Goal: Task Accomplishment & Management: Manage account settings

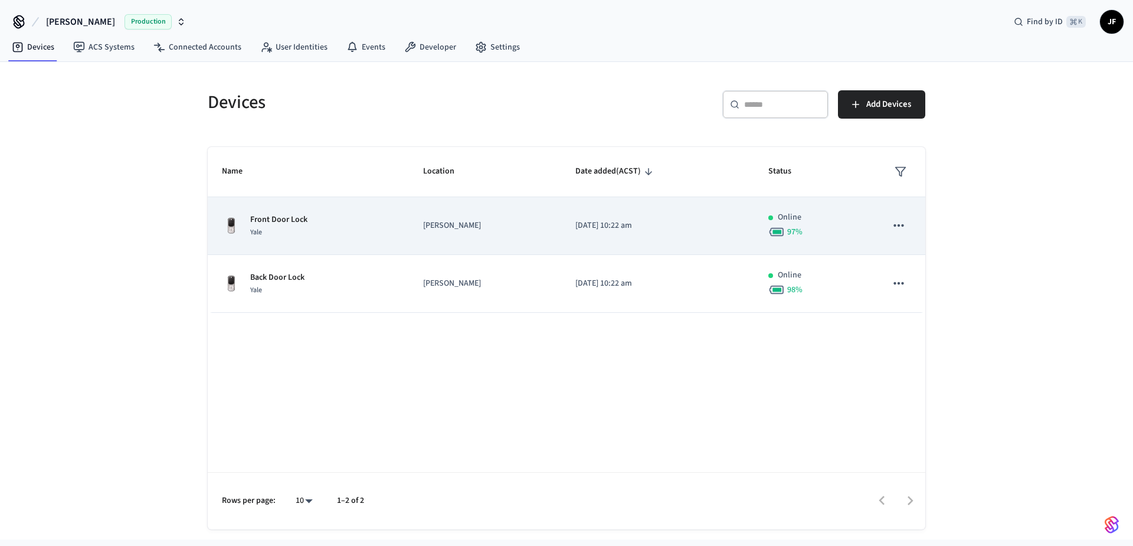
click at [323, 216] on div "Front Door Lock Yale" at bounding box center [308, 226] width 173 height 25
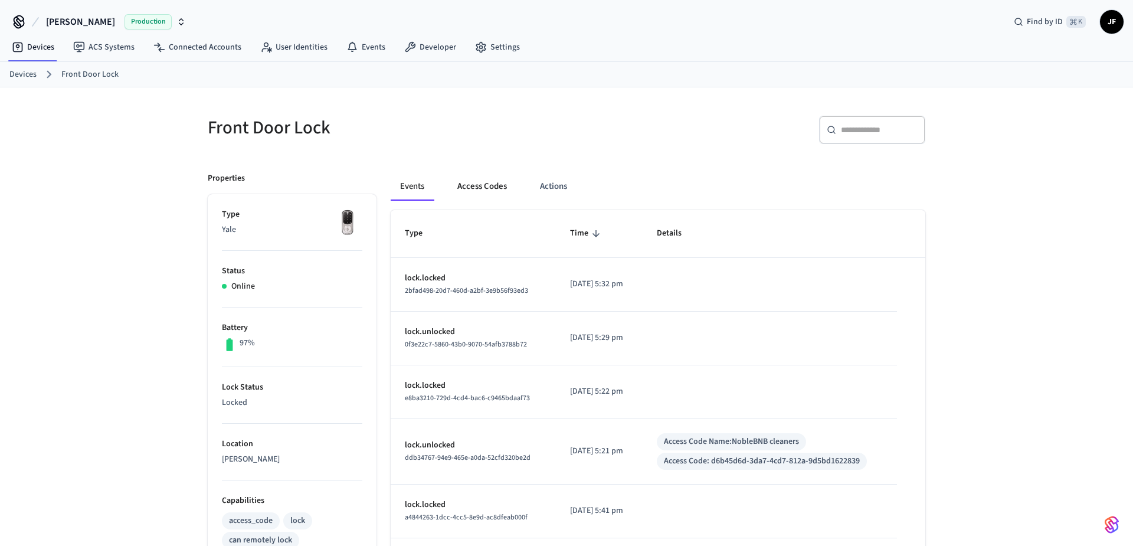
click at [481, 185] on button "Access Codes" at bounding box center [482, 186] width 68 height 28
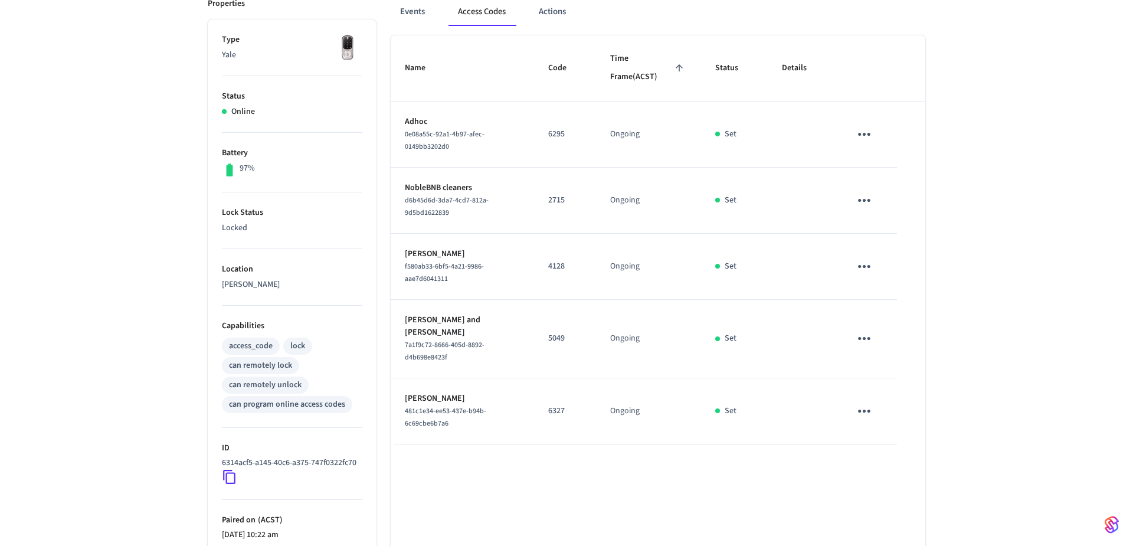
scroll to position [173, 0]
click at [865, 201] on icon "sticky table" at bounding box center [864, 201] width 12 height 3
click at [891, 260] on li "Delete" at bounding box center [895, 259] width 56 height 31
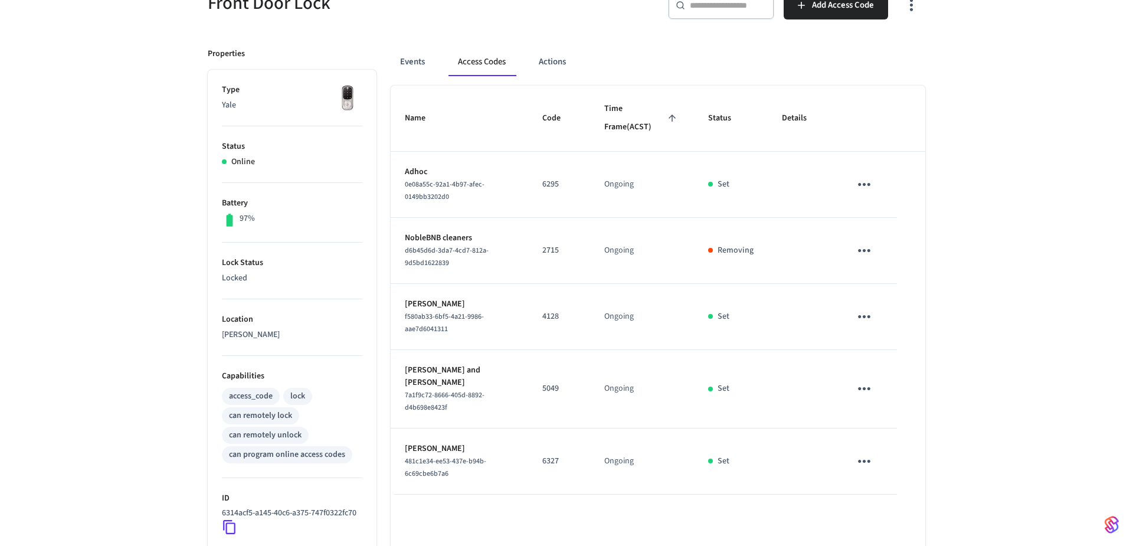
scroll to position [126, 0]
click at [865, 458] on icon "sticky table" at bounding box center [864, 459] width 12 height 3
click at [890, 474] on li "Edit" at bounding box center [895, 473] width 56 height 32
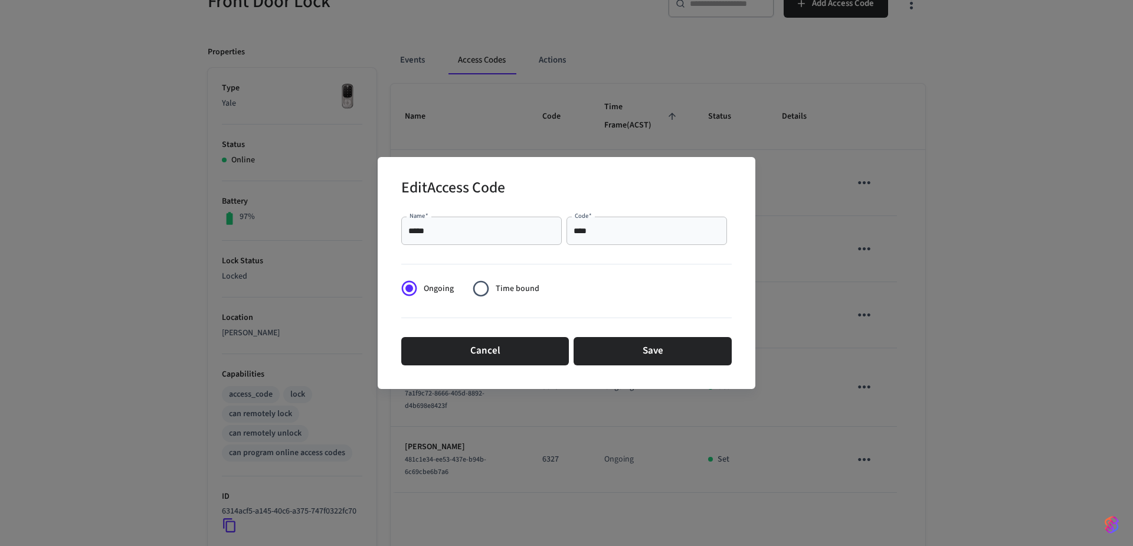
click at [471, 222] on div "***** Name   *" at bounding box center [481, 230] width 160 height 28
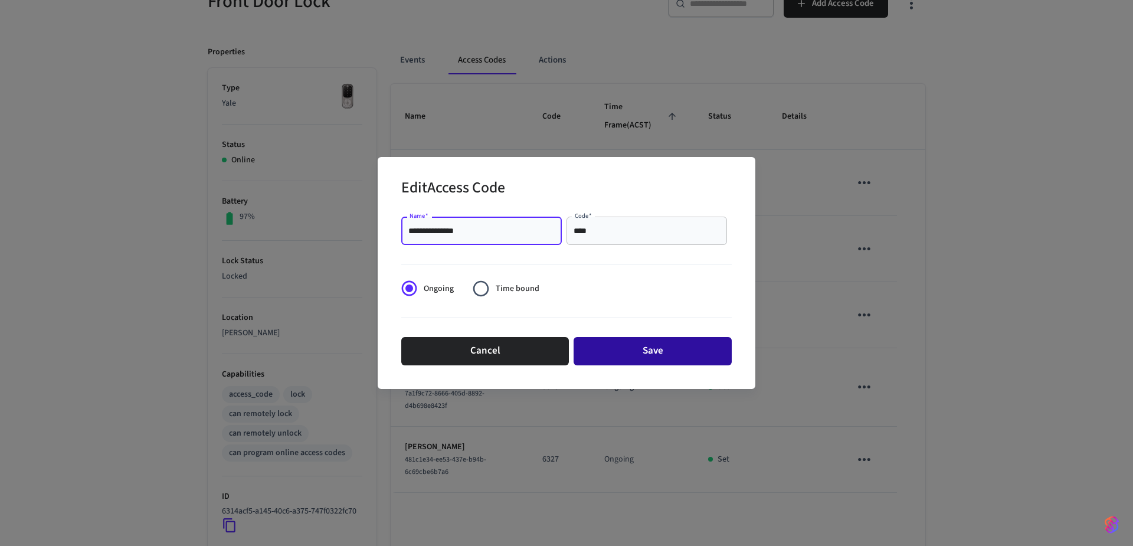
type input "**********"
click at [661, 352] on button "Save" at bounding box center [652, 351] width 158 height 28
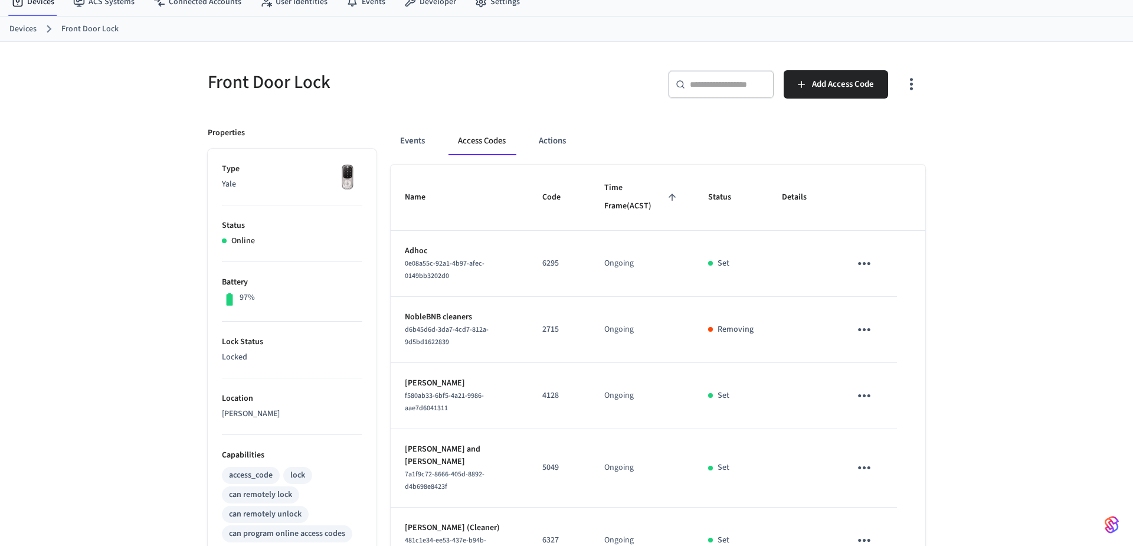
scroll to position [2, 0]
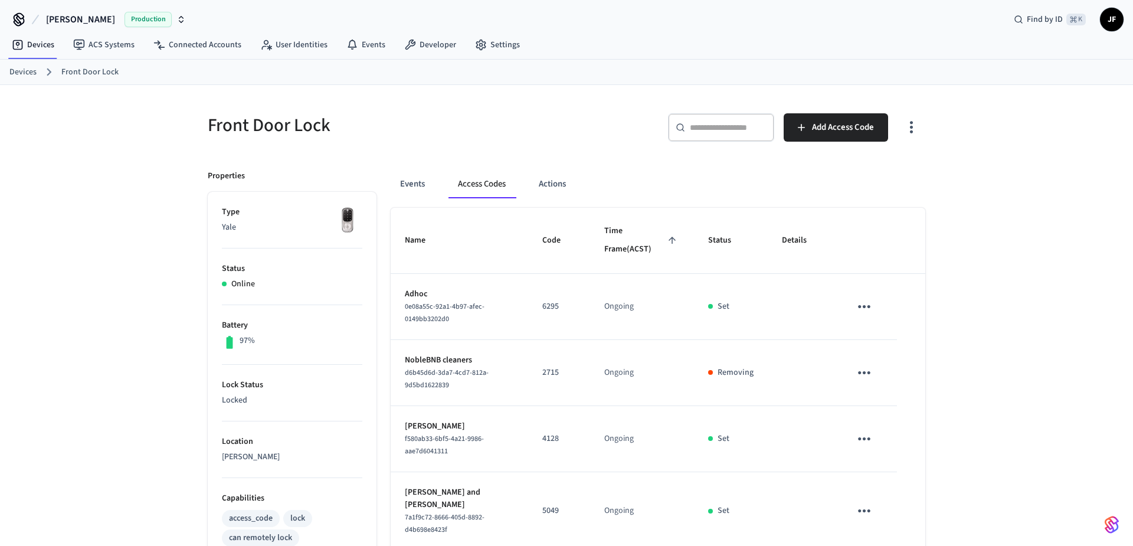
click at [29, 70] on link "Devices" at bounding box center [22, 72] width 27 height 12
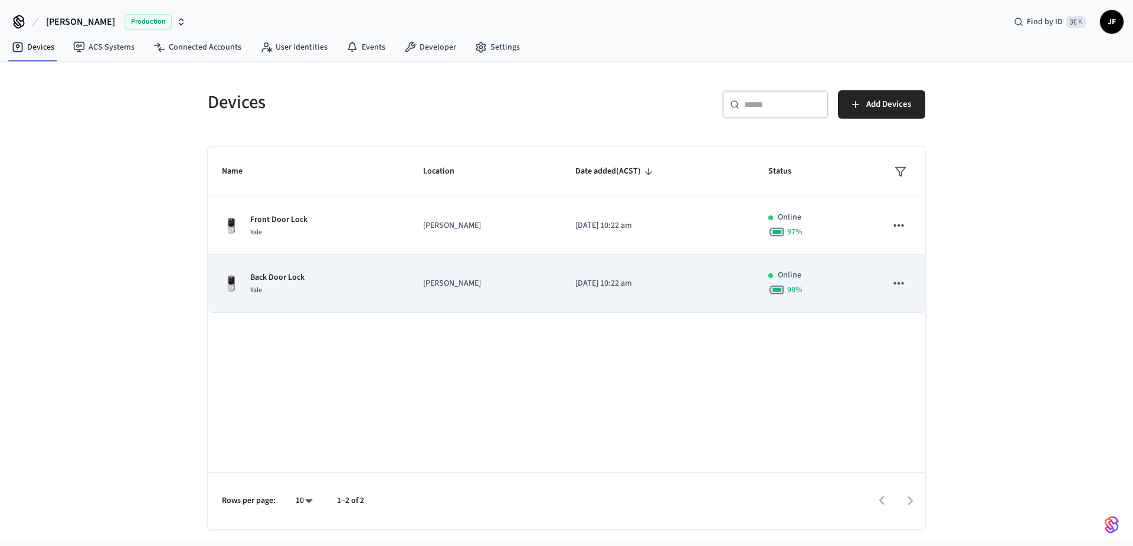
click at [286, 272] on p "Back Door Lock" at bounding box center [277, 277] width 54 height 12
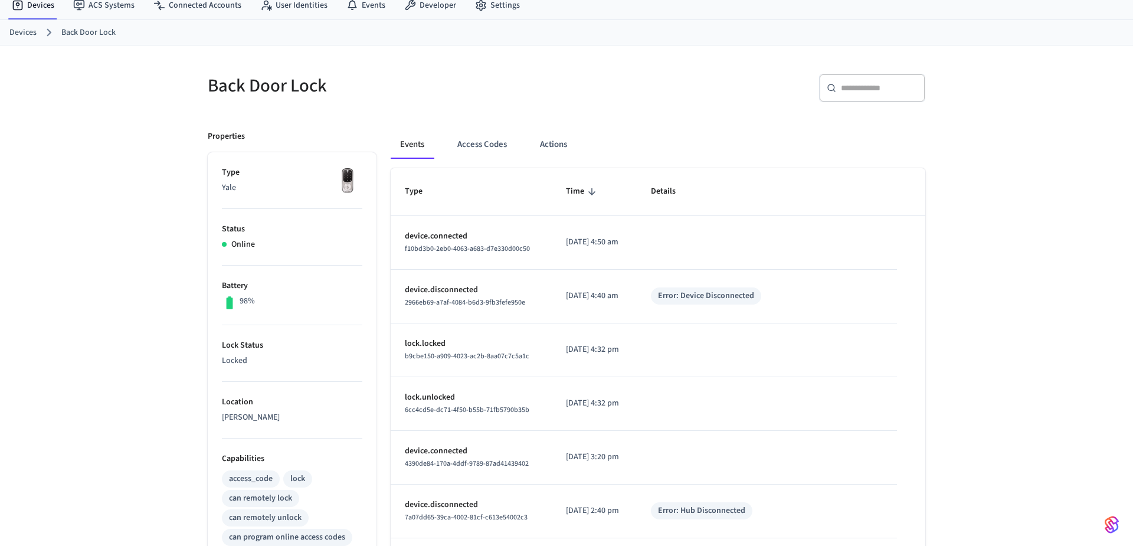
scroll to position [31, 0]
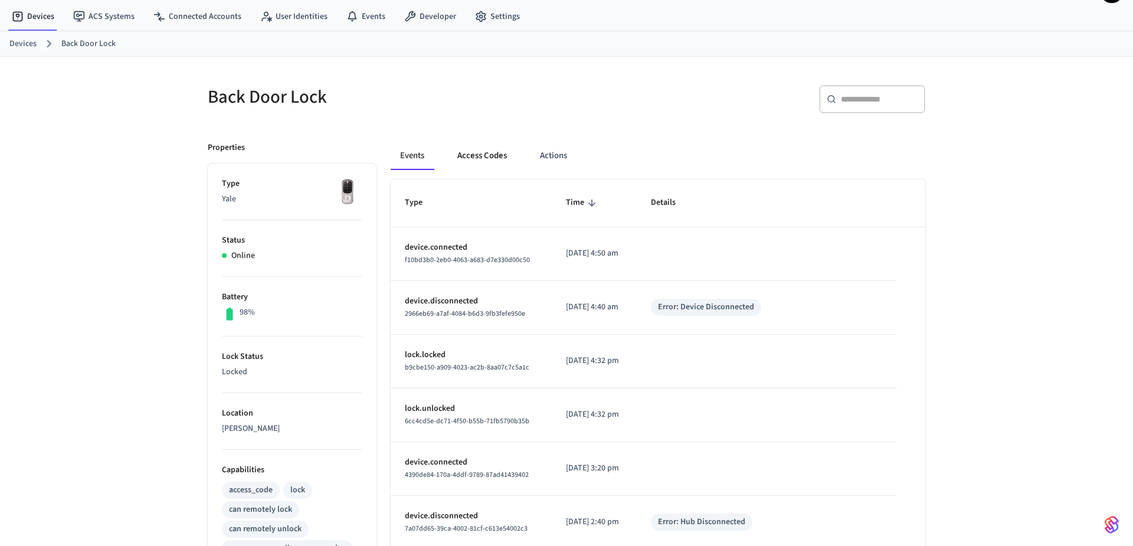
click at [494, 148] on button "Access Codes" at bounding box center [482, 156] width 68 height 28
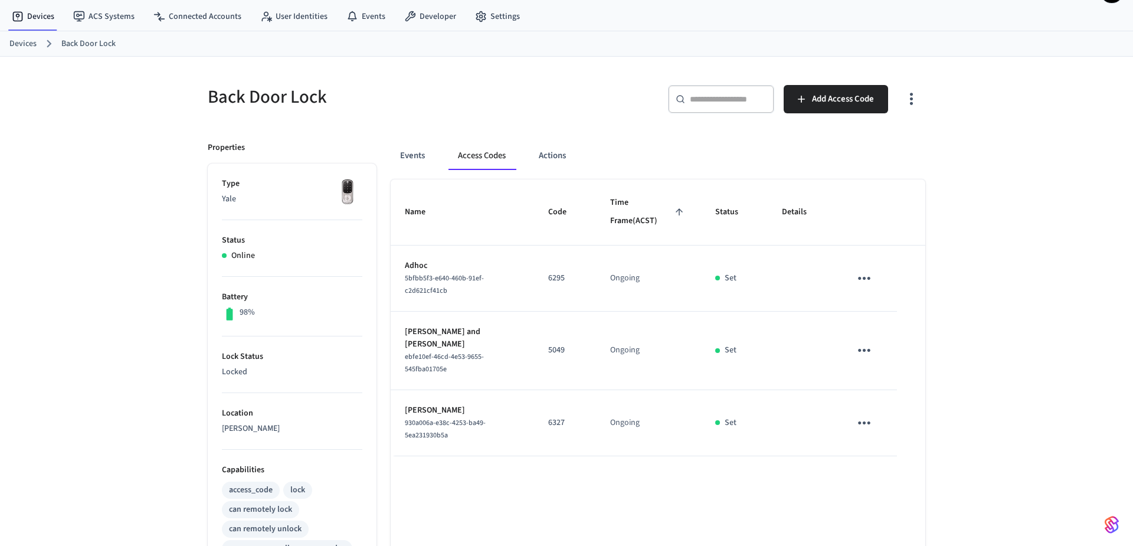
click at [870, 421] on icon "sticky table" at bounding box center [864, 422] width 12 height 3
click at [888, 426] on li "Edit" at bounding box center [895, 437] width 56 height 32
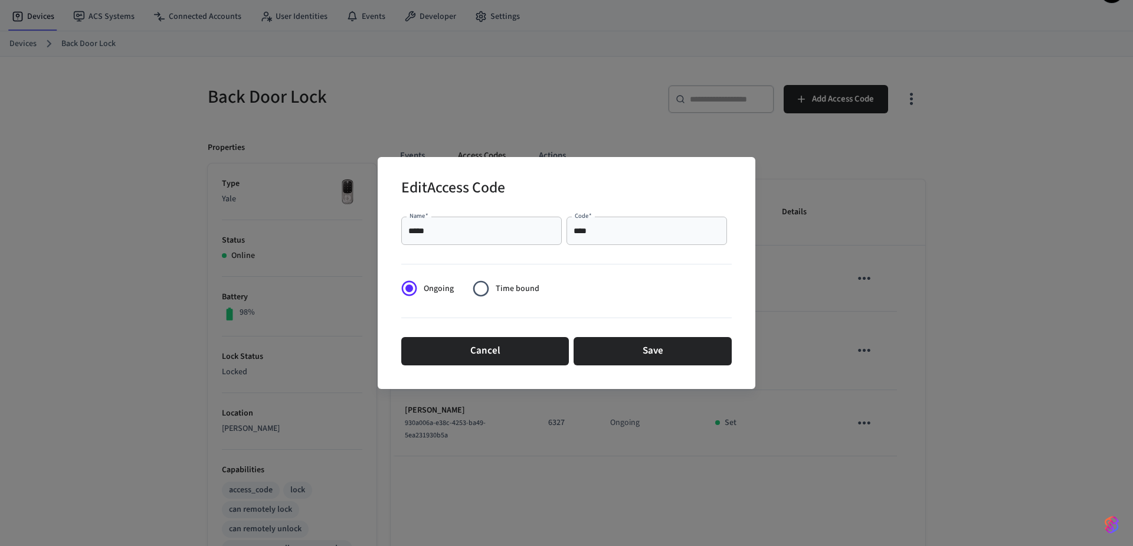
click at [489, 231] on input "*****" at bounding box center [481, 231] width 146 height 12
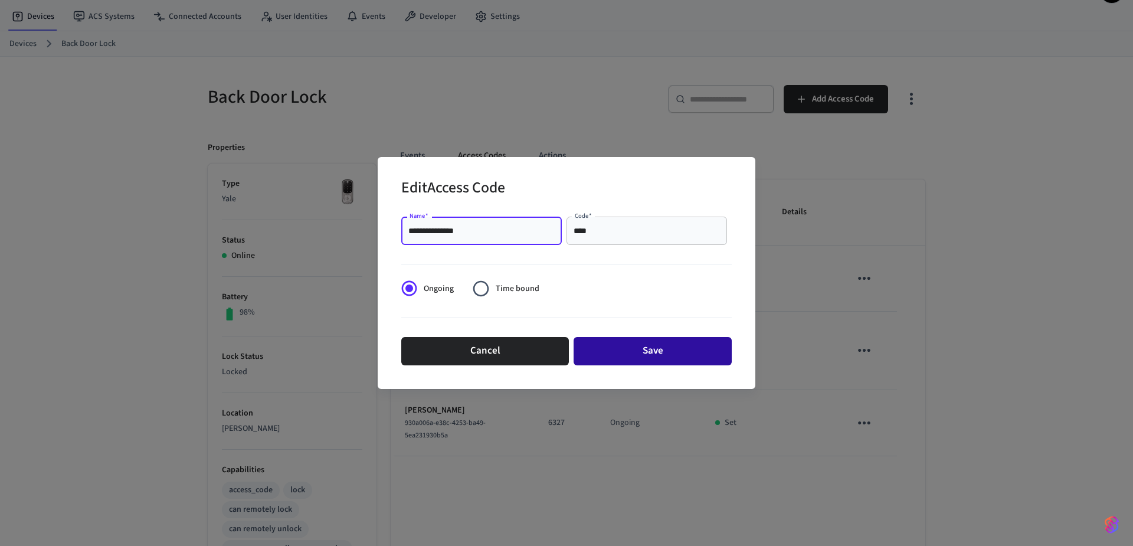
type input "**********"
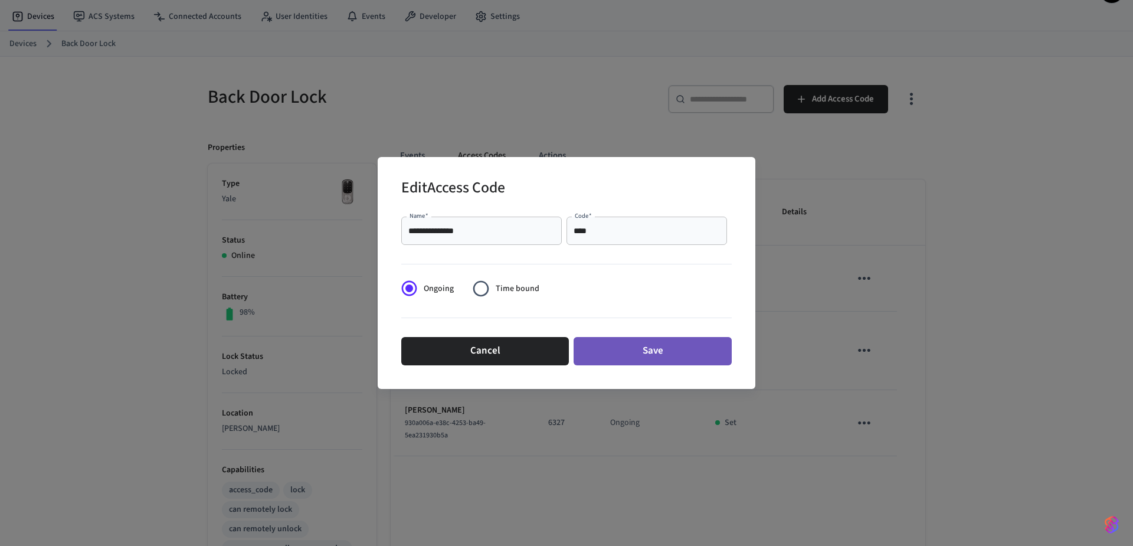
click at [660, 353] on button "Save" at bounding box center [652, 351] width 158 height 28
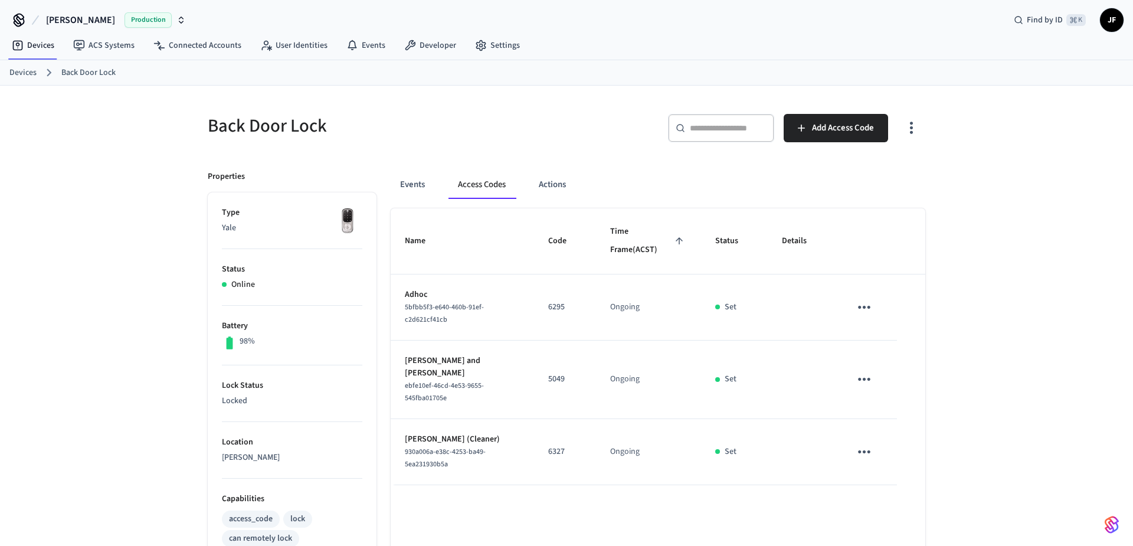
scroll to position [0, 0]
click at [494, 38] on link "Settings" at bounding box center [497, 47] width 64 height 21
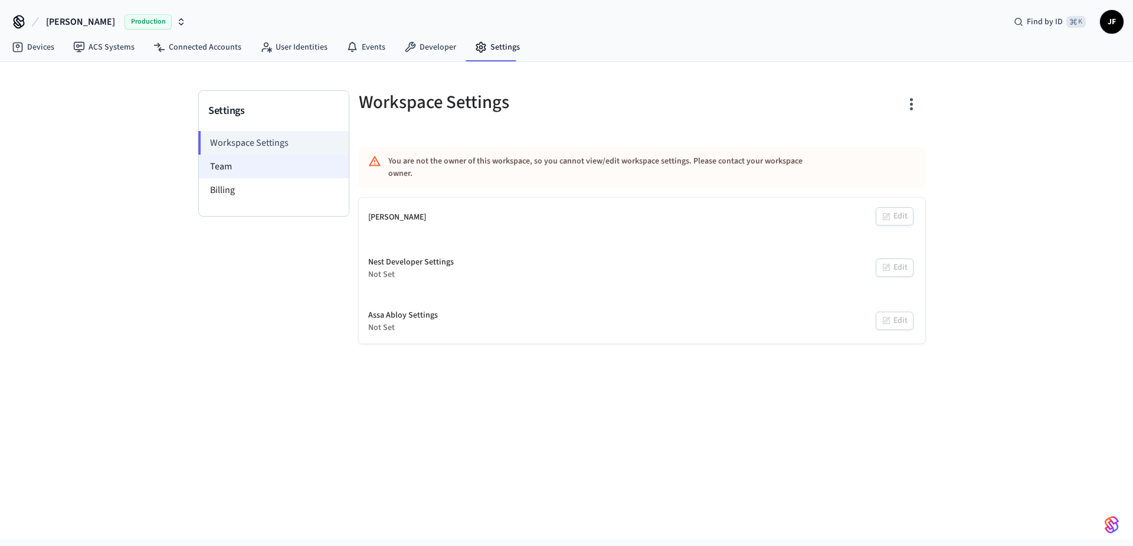
click at [259, 170] on li "Team" at bounding box center [274, 167] width 150 height 24
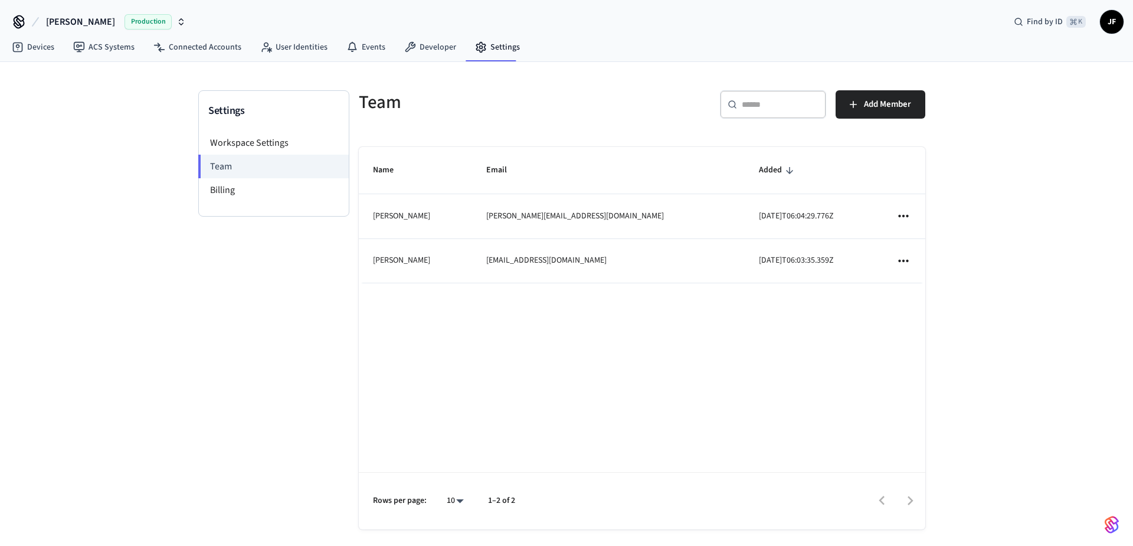
click at [911, 215] on td "sticky table" at bounding box center [903, 216] width 44 height 44
click at [907, 216] on icon "sticky table" at bounding box center [903, 216] width 10 height 2
click at [936, 242] on li "Remove" at bounding box center [938, 242] width 62 height 31
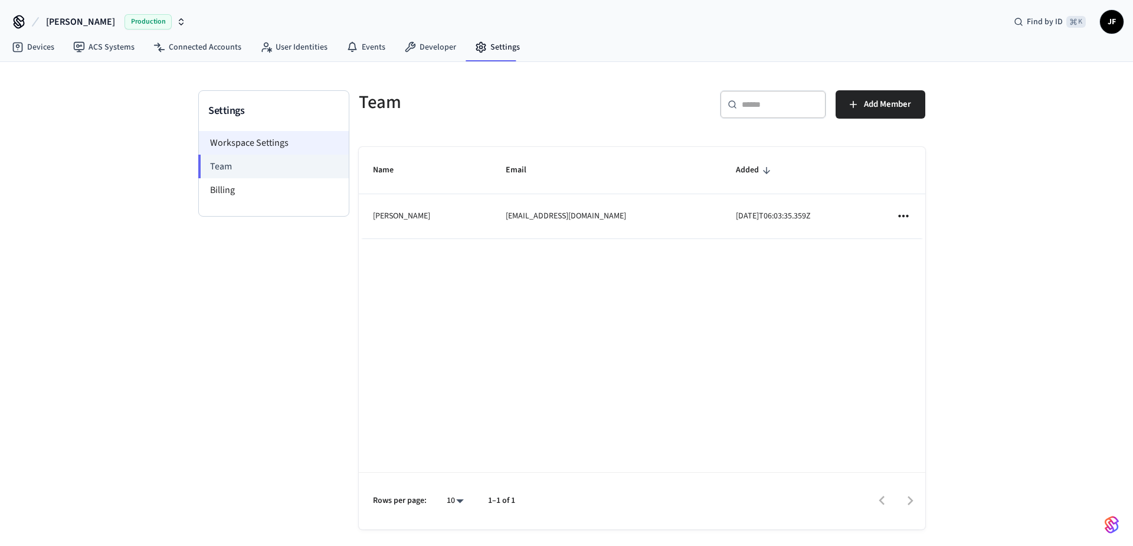
click at [241, 138] on li "Workspace Settings" at bounding box center [274, 143] width 150 height 24
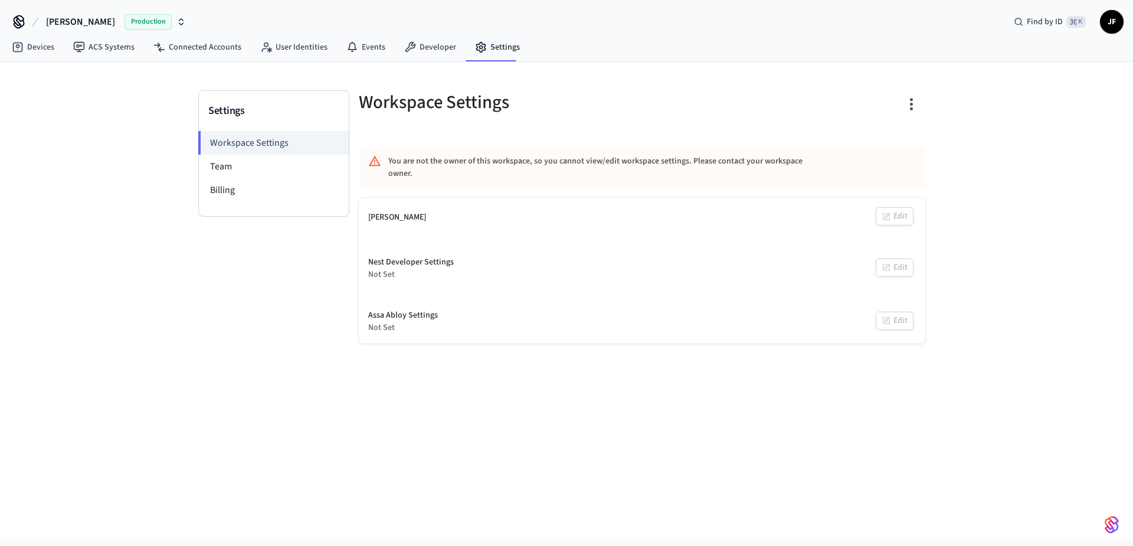
click at [71, 17] on span "[PERSON_NAME]" at bounding box center [80, 22] width 69 height 14
click at [77, 75] on div "Middleton Production" at bounding box center [96, 75] width 162 height 15
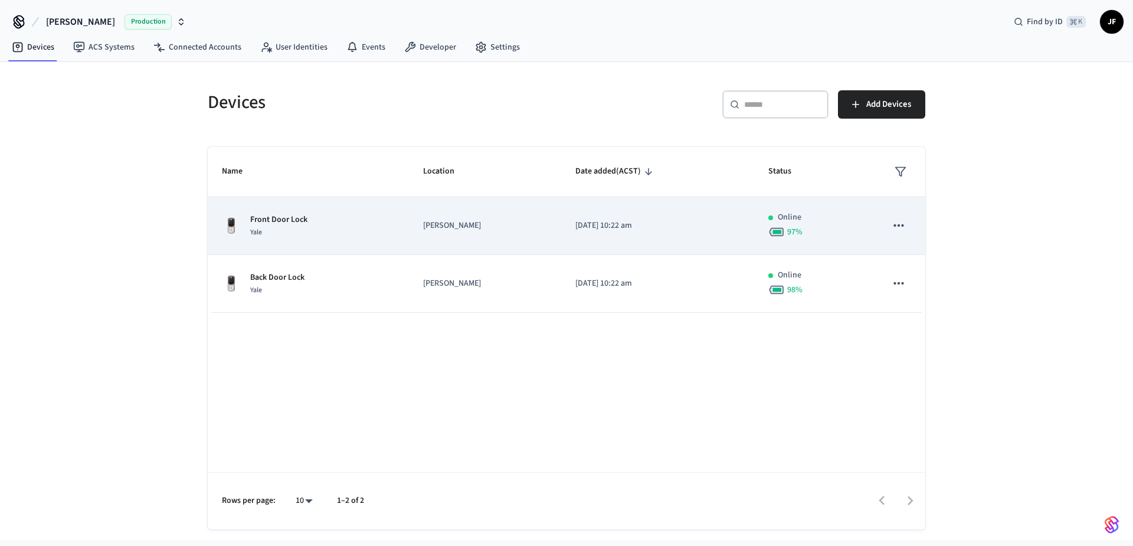
click at [333, 231] on div "Front Door Lock Yale" at bounding box center [308, 226] width 173 height 25
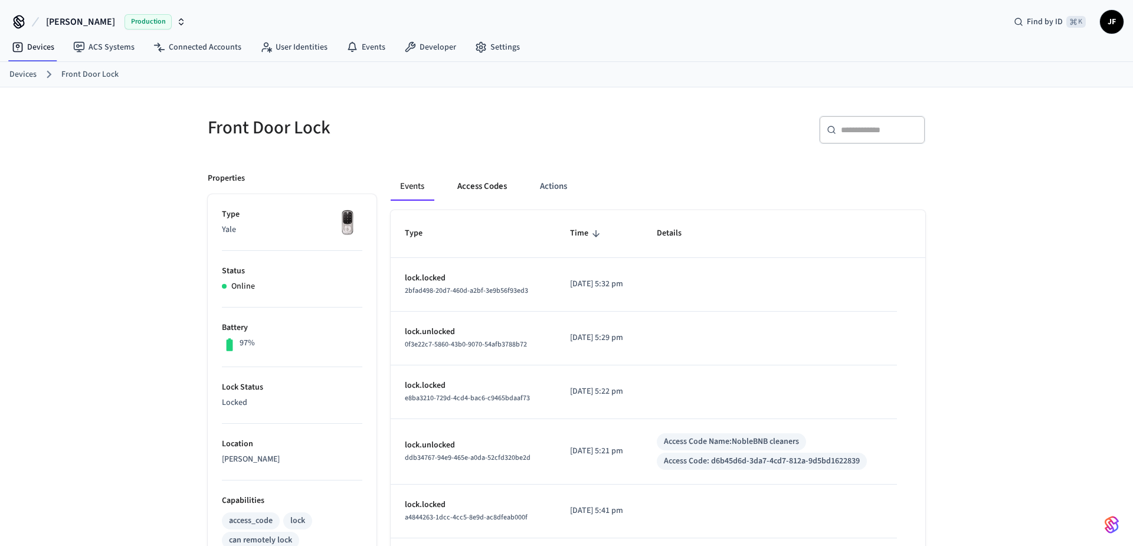
click at [494, 183] on button "Access Codes" at bounding box center [482, 186] width 68 height 28
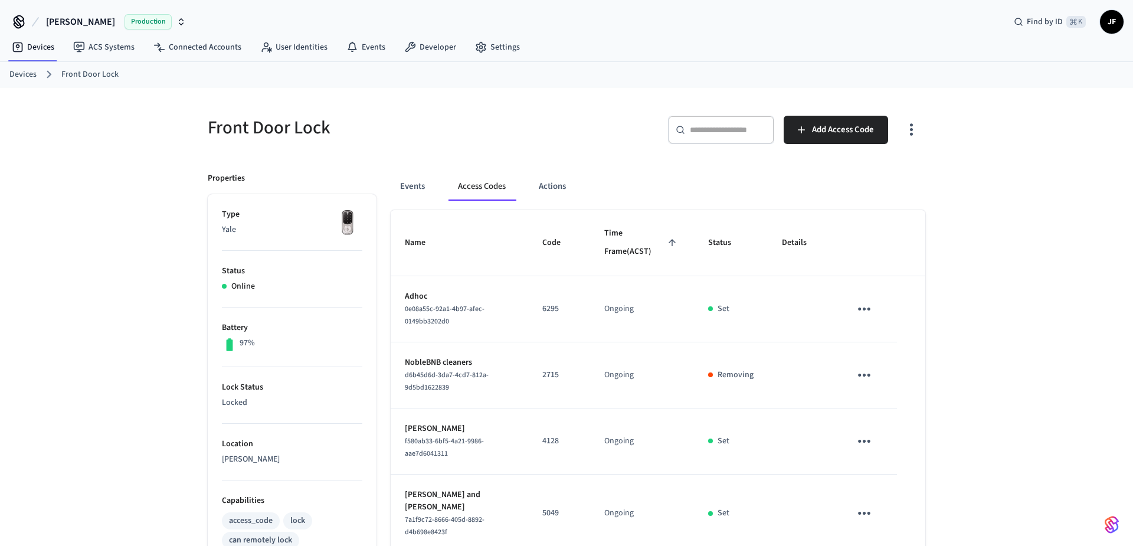
click at [29, 74] on link "Devices" at bounding box center [22, 74] width 27 height 12
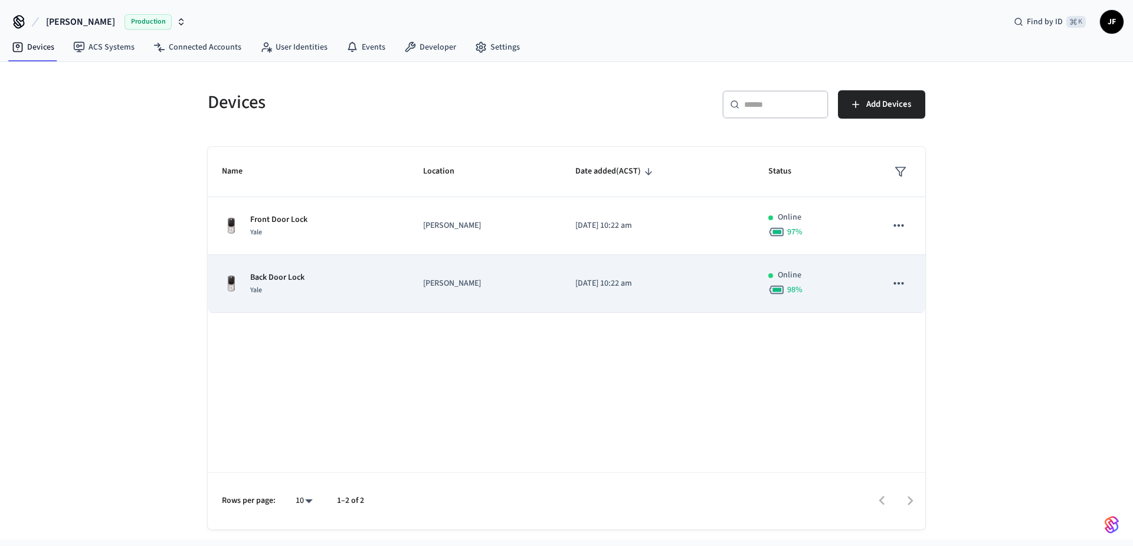
click at [315, 274] on div "Back Door Lock Yale" at bounding box center [308, 283] width 173 height 25
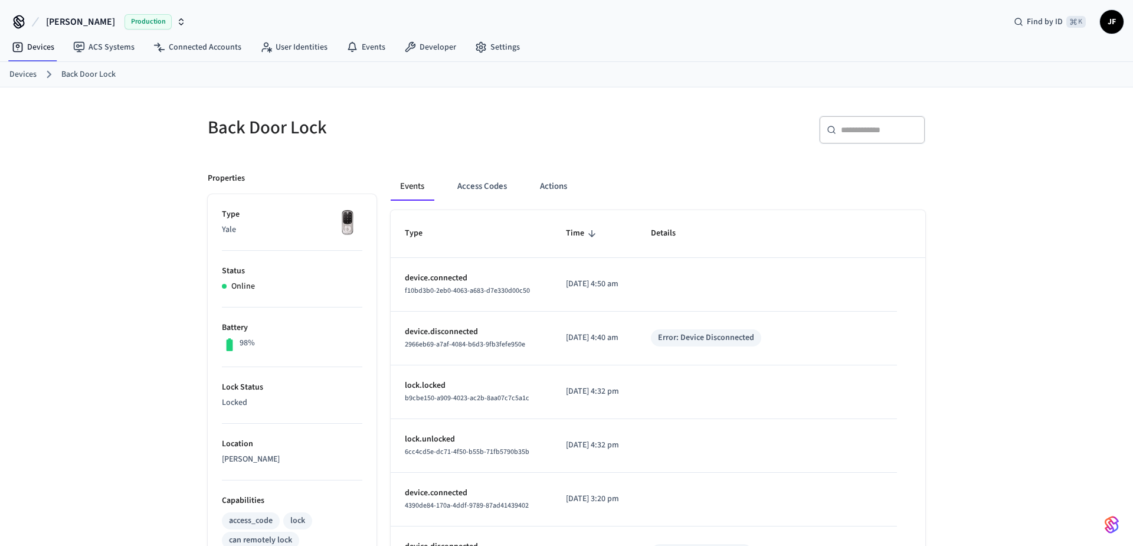
drag, startPoint x: 484, startPoint y: 186, endPoint x: 444, endPoint y: 182, distance: 39.7
click at [483, 186] on button "Access Codes" at bounding box center [482, 186] width 68 height 28
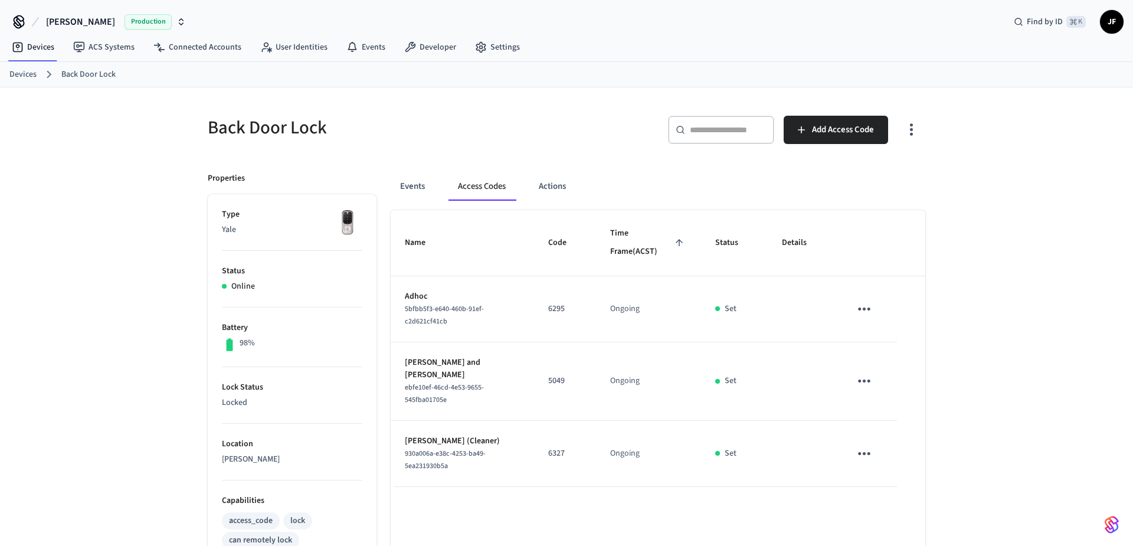
click at [859, 306] on icon "sticky table" at bounding box center [864, 309] width 18 height 18
click at [890, 334] on li "Edit" at bounding box center [892, 343] width 56 height 32
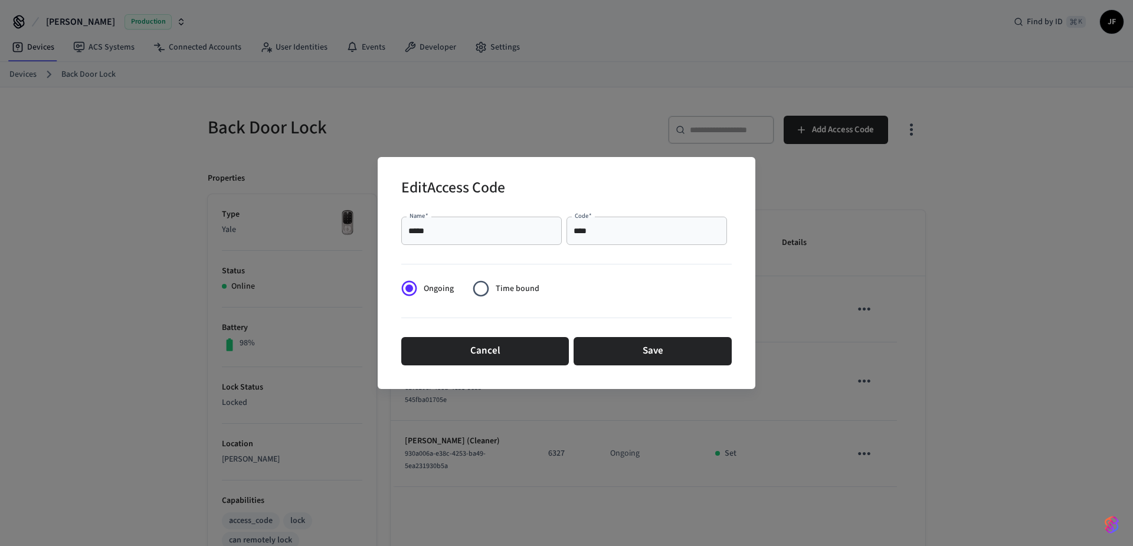
click at [608, 238] on div "**** Code   *" at bounding box center [646, 230] width 160 height 28
type input "*"
drag, startPoint x: 596, startPoint y: 232, endPoint x: 565, endPoint y: 231, distance: 31.3
click at [565, 229] on div "Name   * ***** Name   * Code   * **** Code   *" at bounding box center [566, 231] width 330 height 38
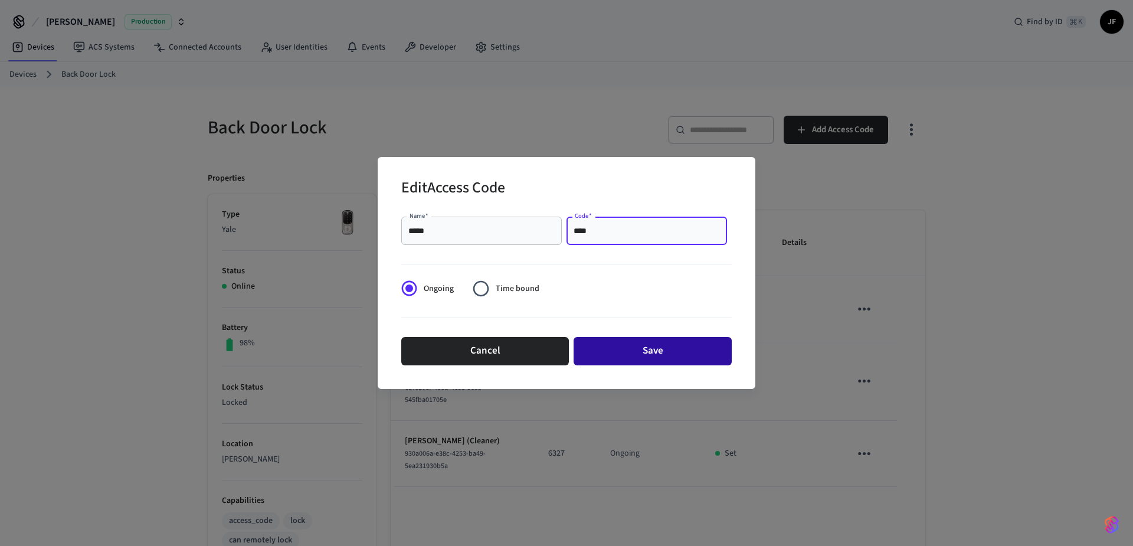
type input "****"
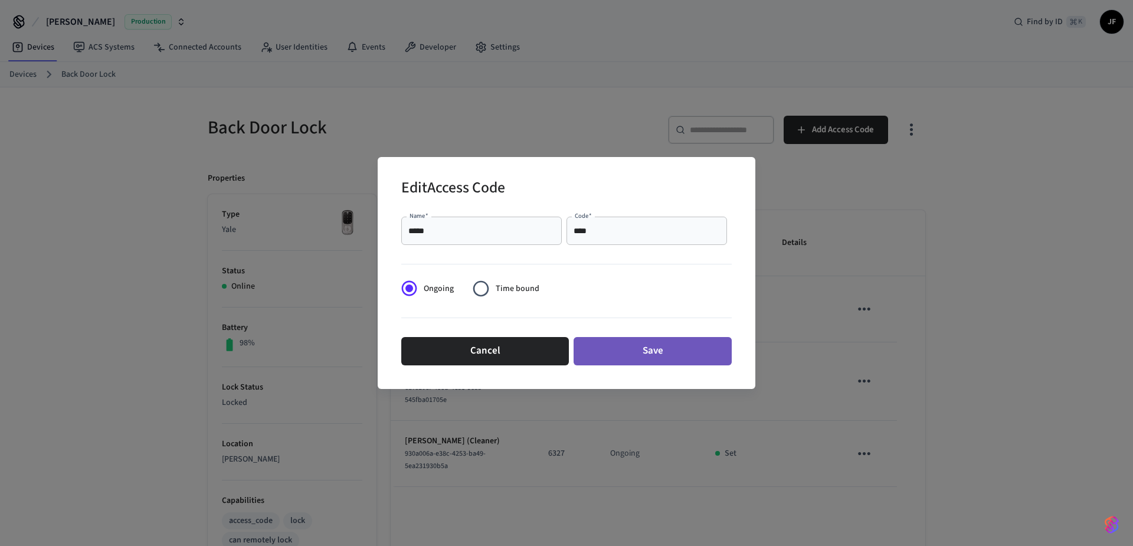
click at [664, 355] on button "Save" at bounding box center [652, 351] width 158 height 28
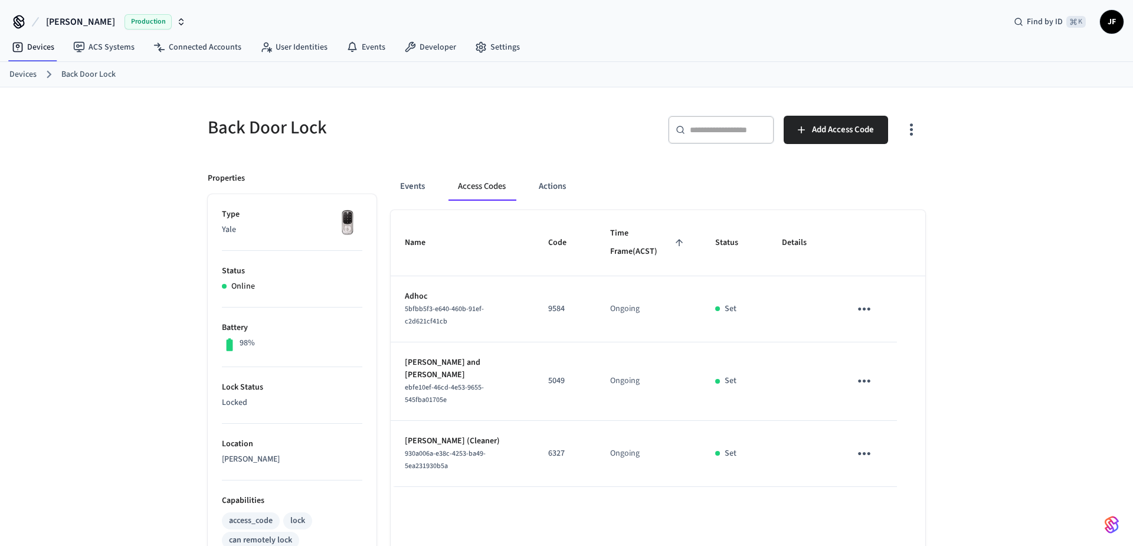
click at [29, 73] on link "Devices" at bounding box center [22, 74] width 27 height 12
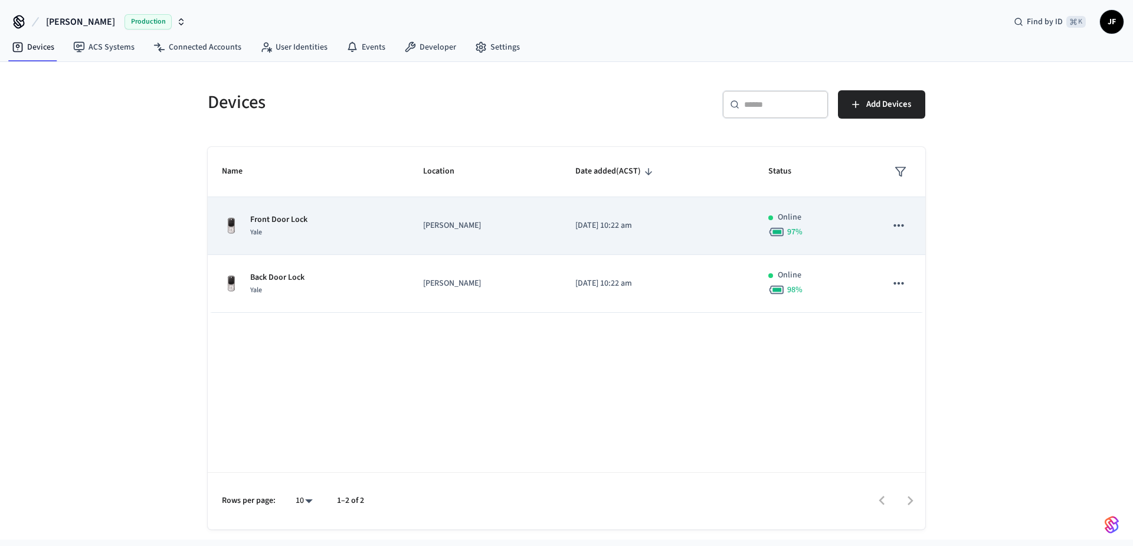
click at [291, 216] on p "Front Door Lock" at bounding box center [278, 220] width 57 height 12
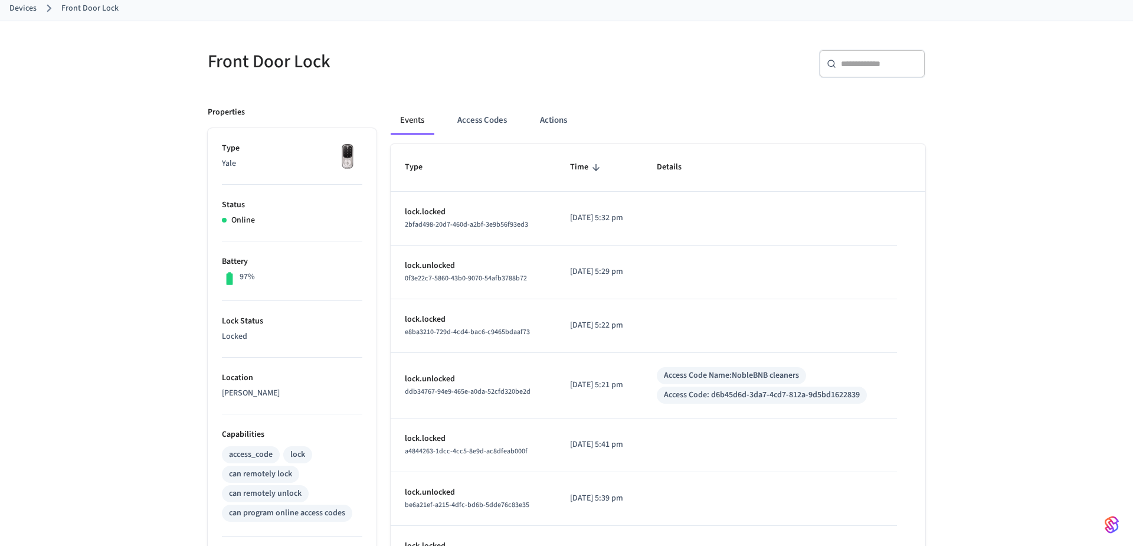
scroll to position [79, 0]
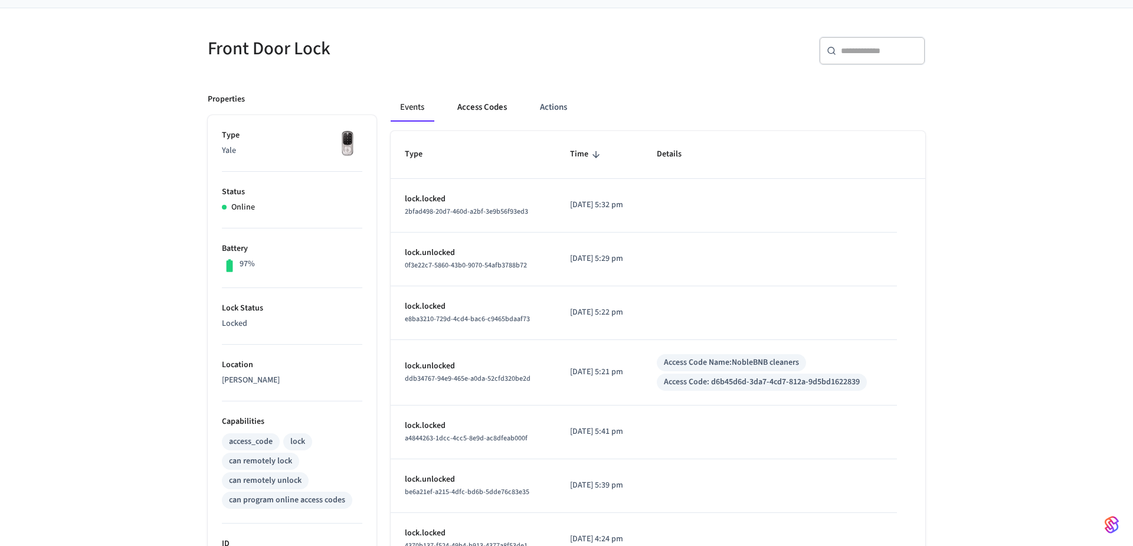
click at [481, 99] on button "Access Codes" at bounding box center [482, 107] width 68 height 28
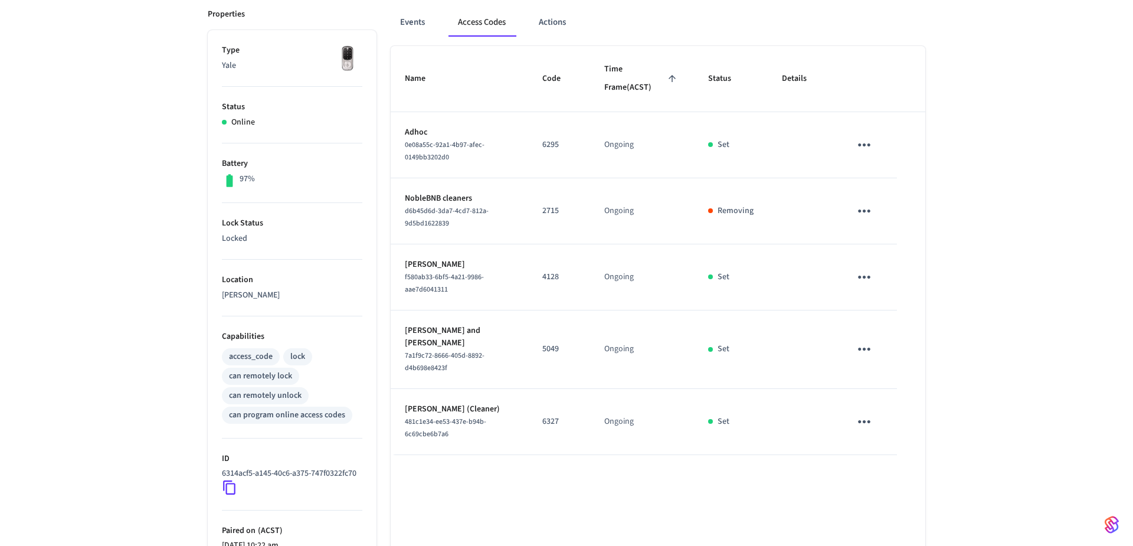
scroll to position [159, 0]
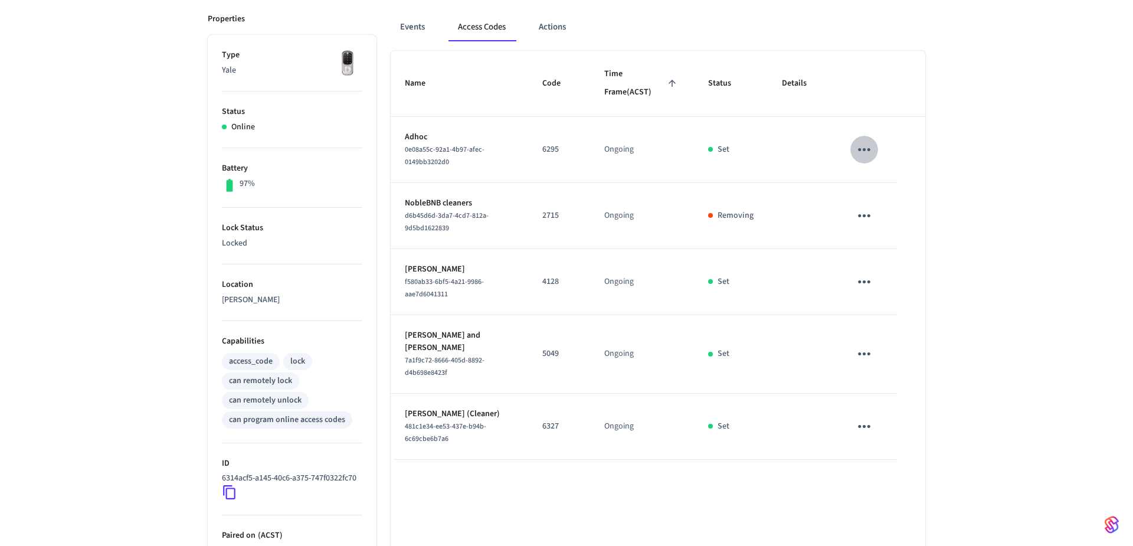
click at [866, 149] on icon "sticky table" at bounding box center [864, 149] width 18 height 18
click at [882, 171] on li "Edit" at bounding box center [892, 184] width 56 height 32
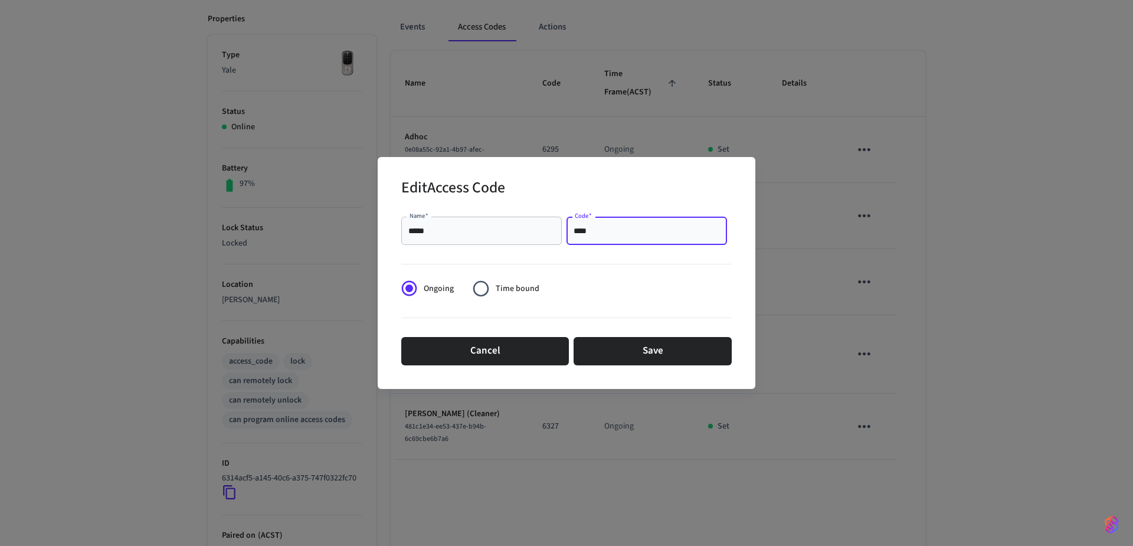
drag, startPoint x: 598, startPoint y: 228, endPoint x: 527, endPoint y: 218, distance: 72.1
click at [523, 218] on div "Name   * ***** Name   * Code   * **** Code   *" at bounding box center [566, 231] width 330 height 38
paste input "text"
type input "****"
click at [653, 344] on button "Save" at bounding box center [652, 351] width 158 height 28
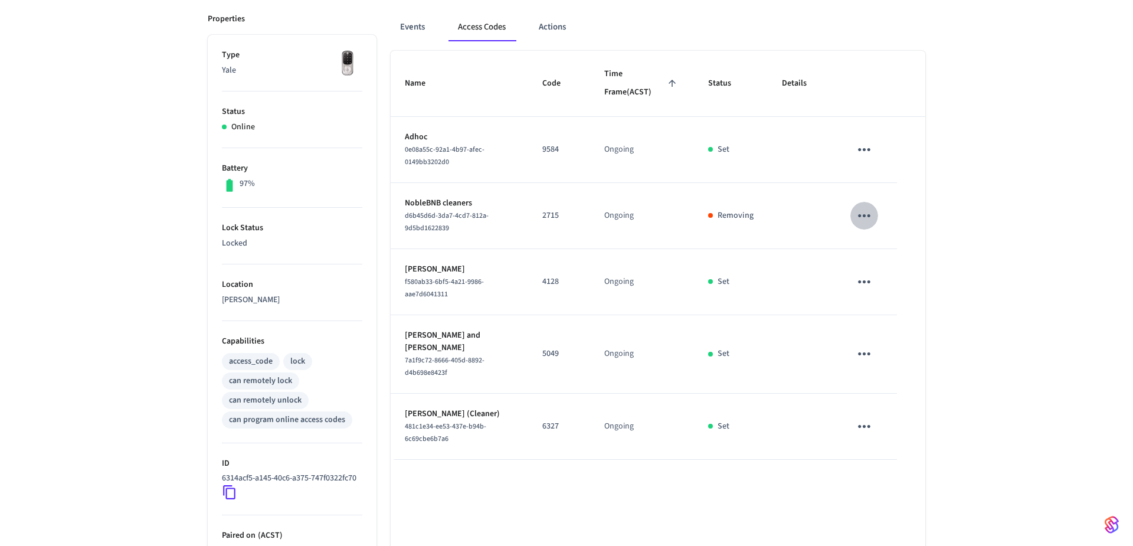
click at [871, 216] on icon "sticky table" at bounding box center [864, 215] width 18 height 18
click at [989, 244] on div at bounding box center [566, 273] width 1133 height 546
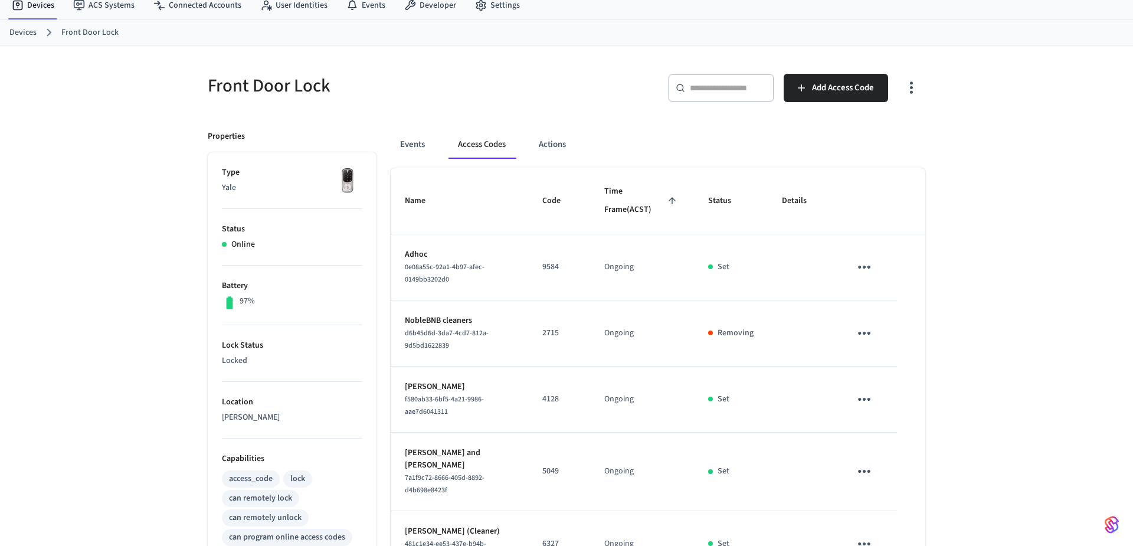
scroll to position [21, 0]
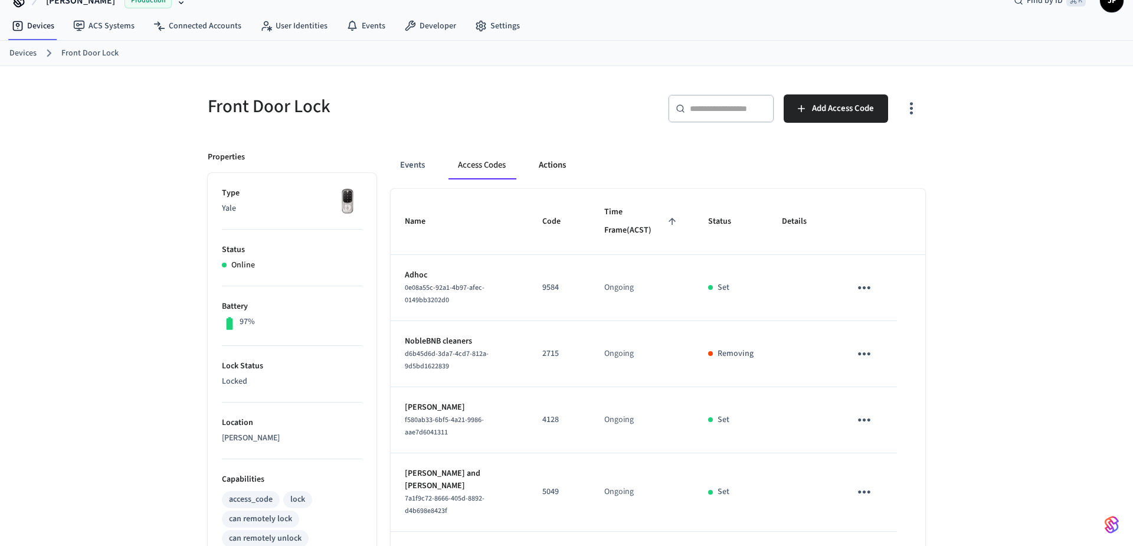
click at [547, 169] on button "Actions" at bounding box center [552, 165] width 46 height 28
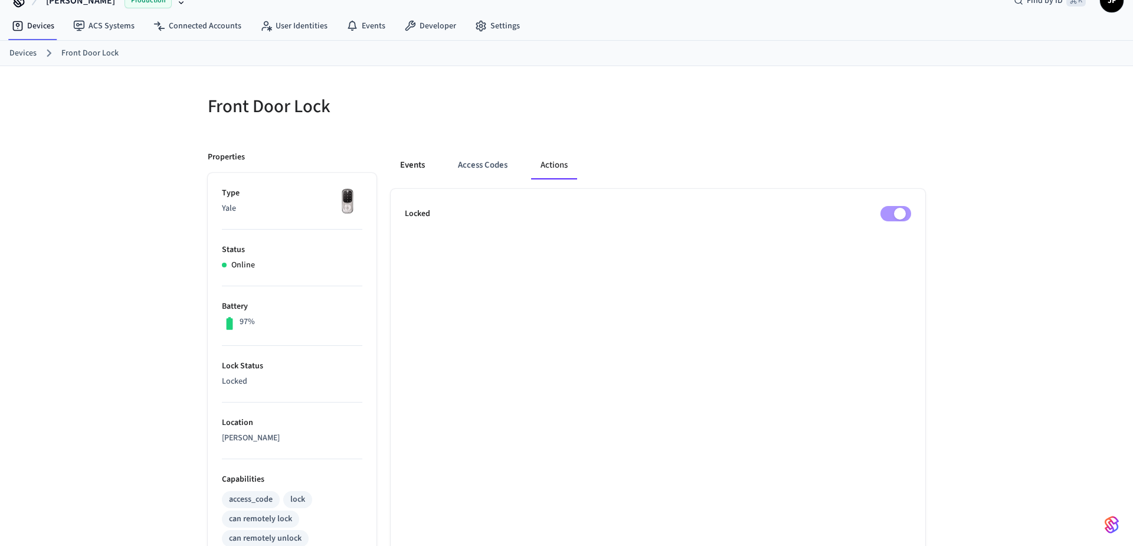
click at [413, 168] on button "Events" at bounding box center [413, 165] width 44 height 28
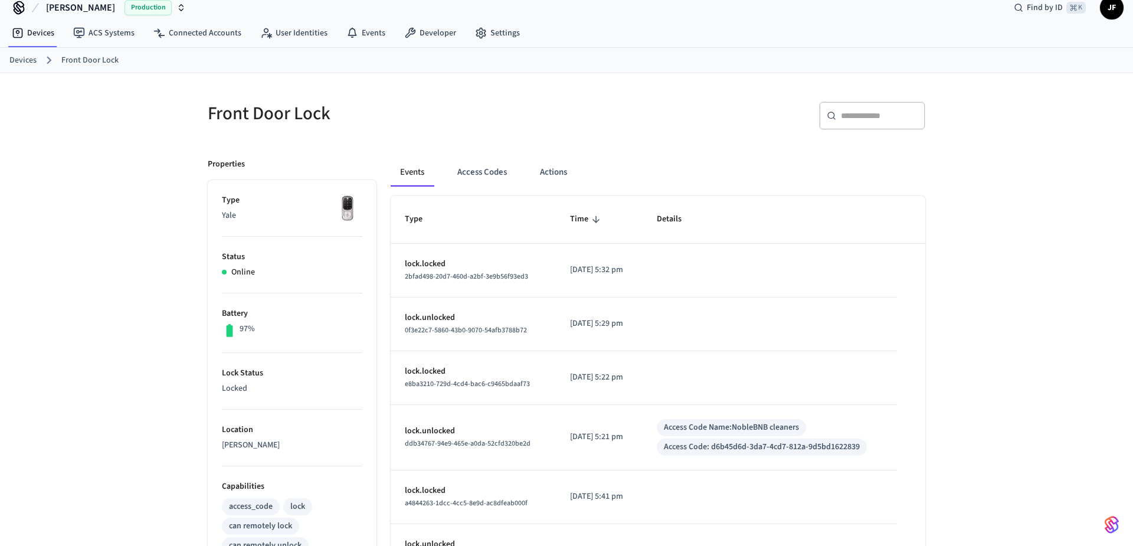
scroll to position [0, 0]
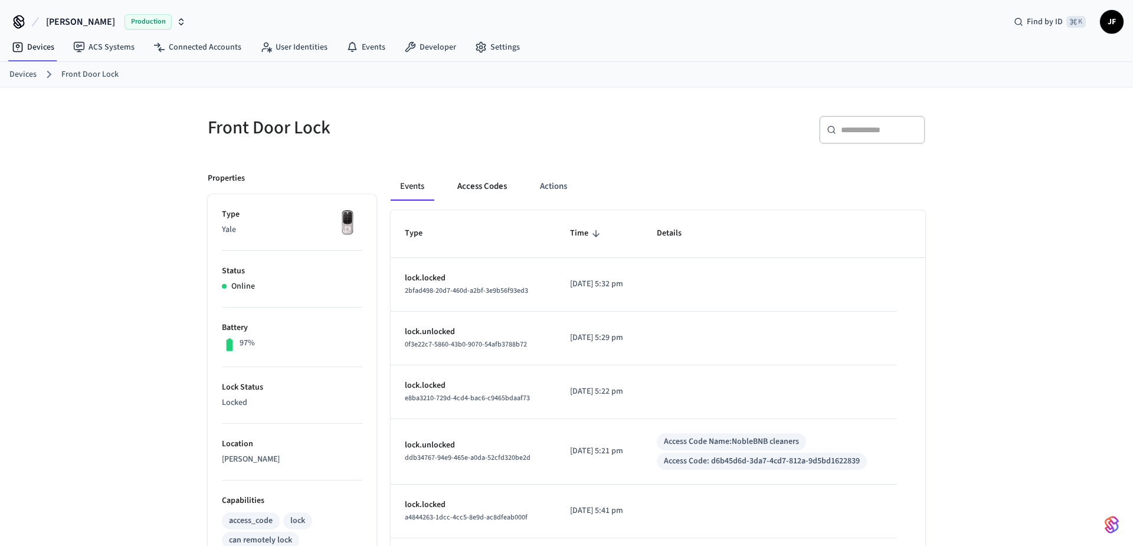
click at [473, 182] on button "Access Codes" at bounding box center [482, 186] width 68 height 28
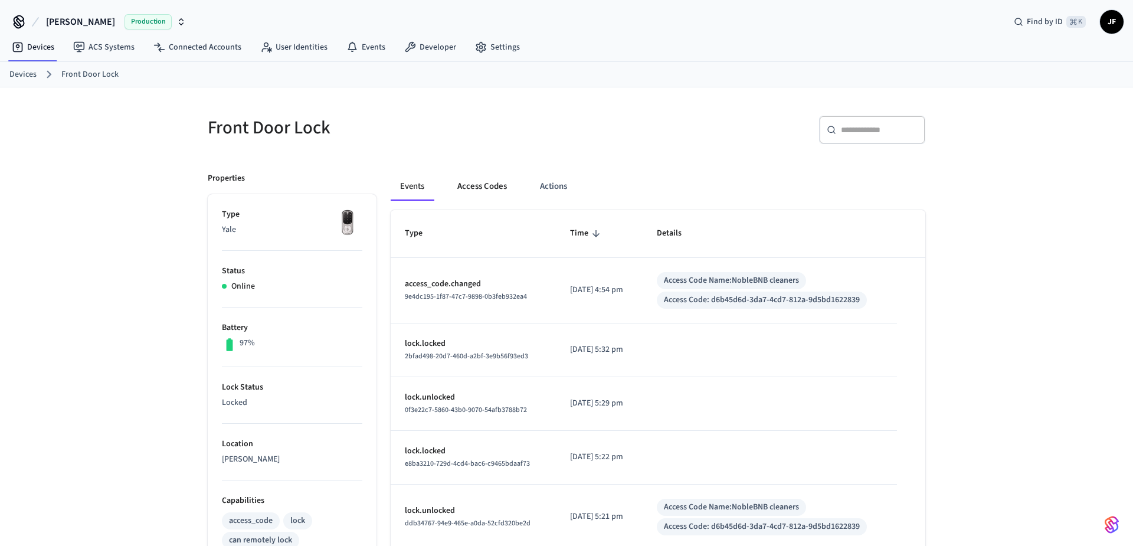
click at [492, 179] on button "Access Codes" at bounding box center [482, 186] width 68 height 28
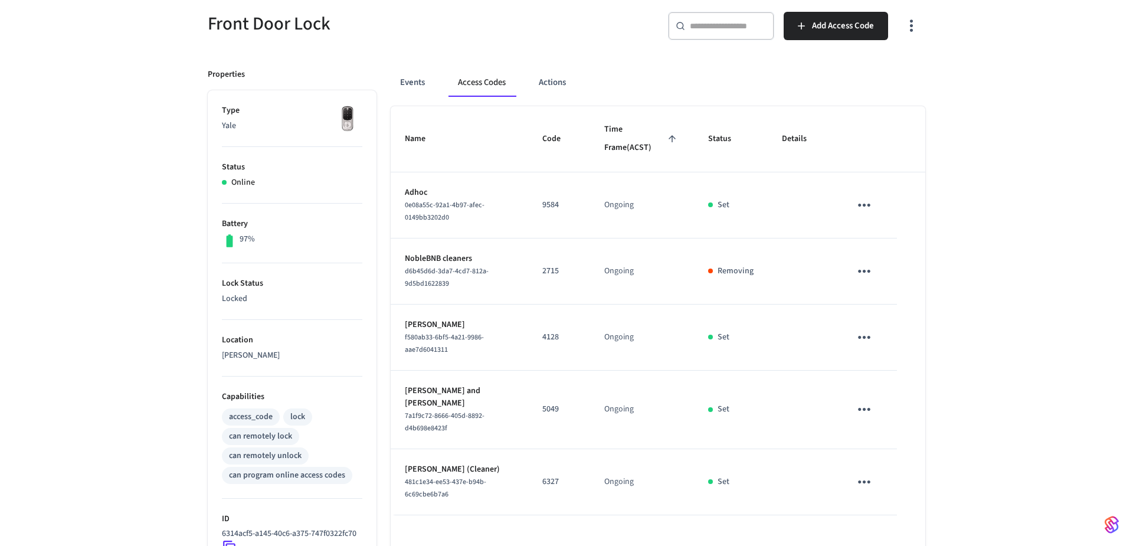
scroll to position [104, 0]
click at [869, 271] on icon "sticky table" at bounding box center [864, 270] width 18 height 18
click at [885, 300] on li "Edit" at bounding box center [892, 305] width 56 height 32
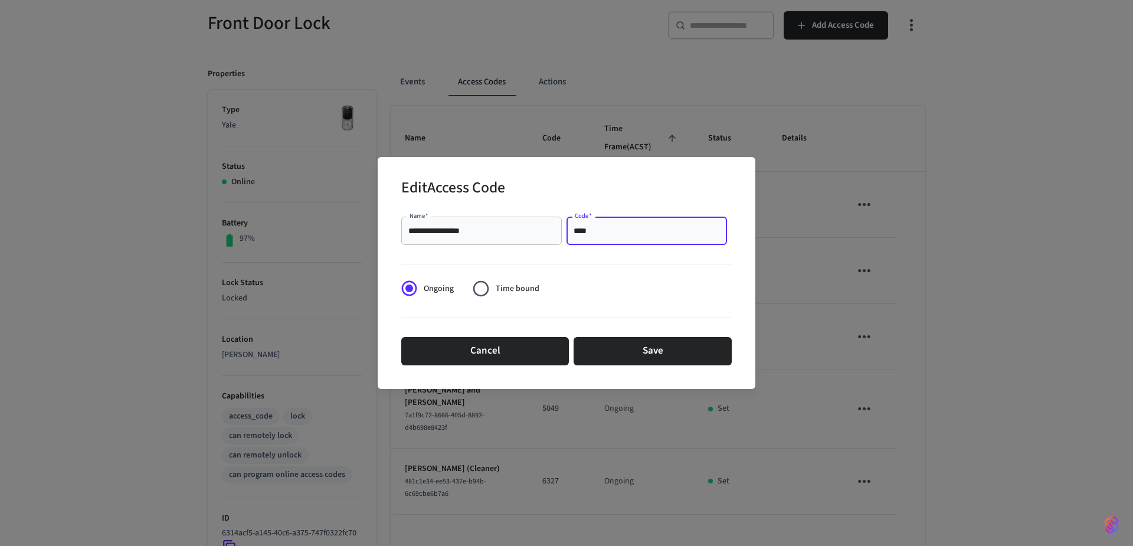
drag, startPoint x: 593, startPoint y: 233, endPoint x: 564, endPoint y: 232, distance: 28.9
click at [564, 232] on div "**********" at bounding box center [566, 231] width 330 height 38
type input "********"
click at [663, 349] on button "Save" at bounding box center [652, 351] width 158 height 28
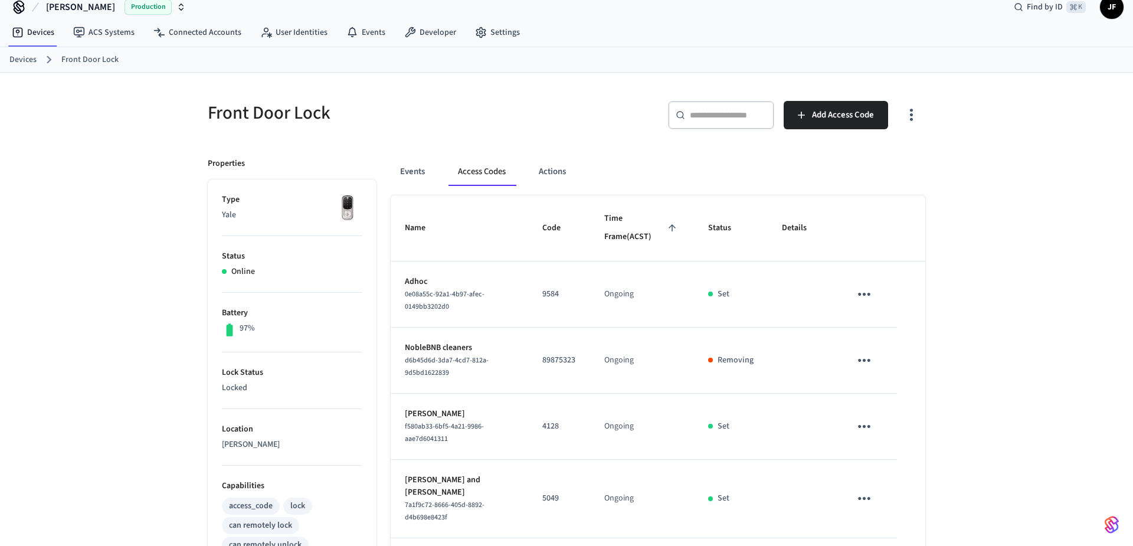
scroll to position [0, 0]
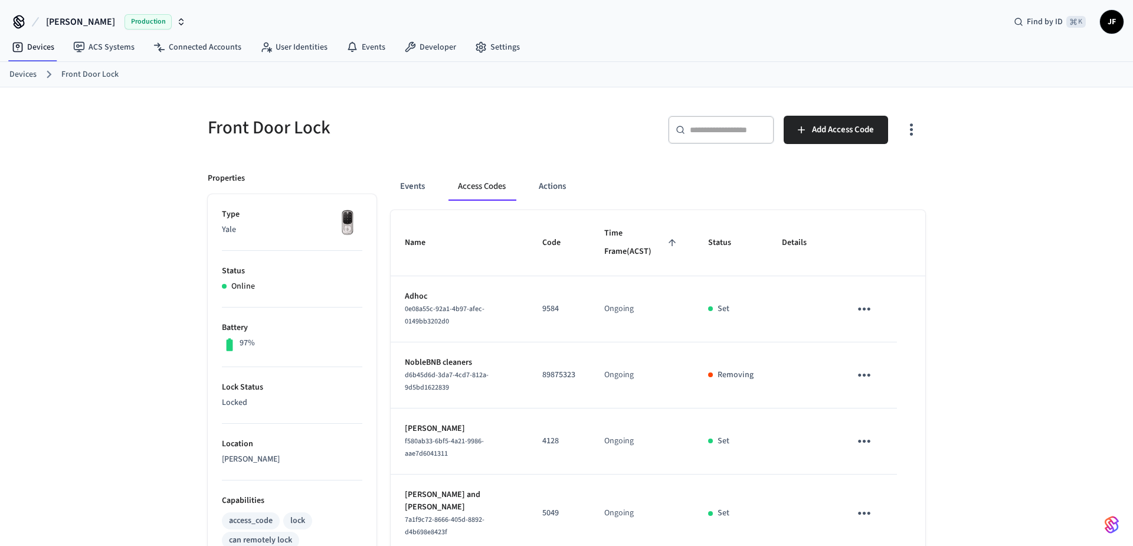
click at [11, 71] on link "Devices" at bounding box center [22, 74] width 27 height 12
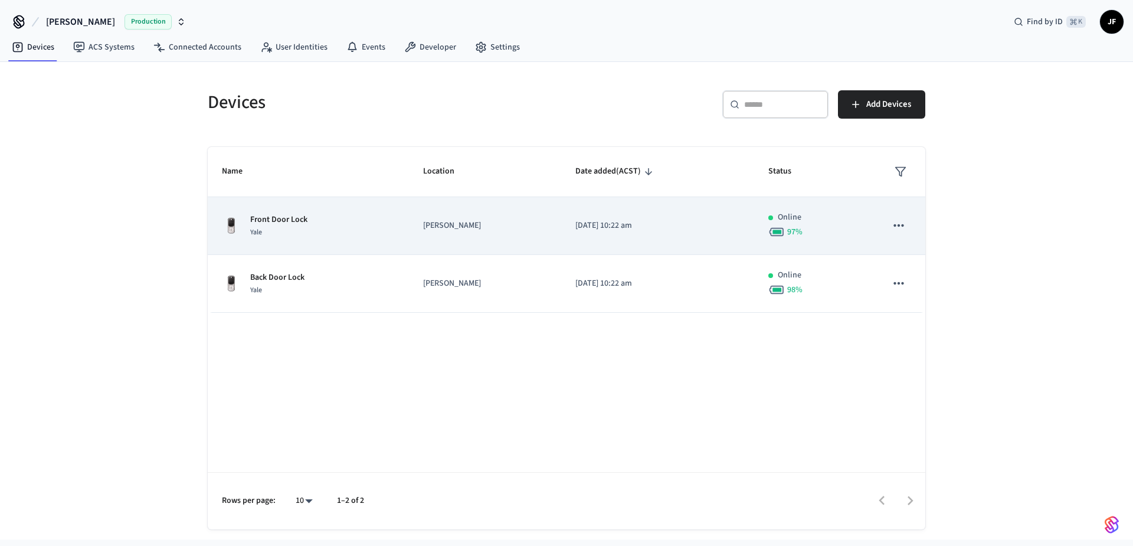
click at [280, 216] on p "Front Door Lock" at bounding box center [278, 220] width 57 height 12
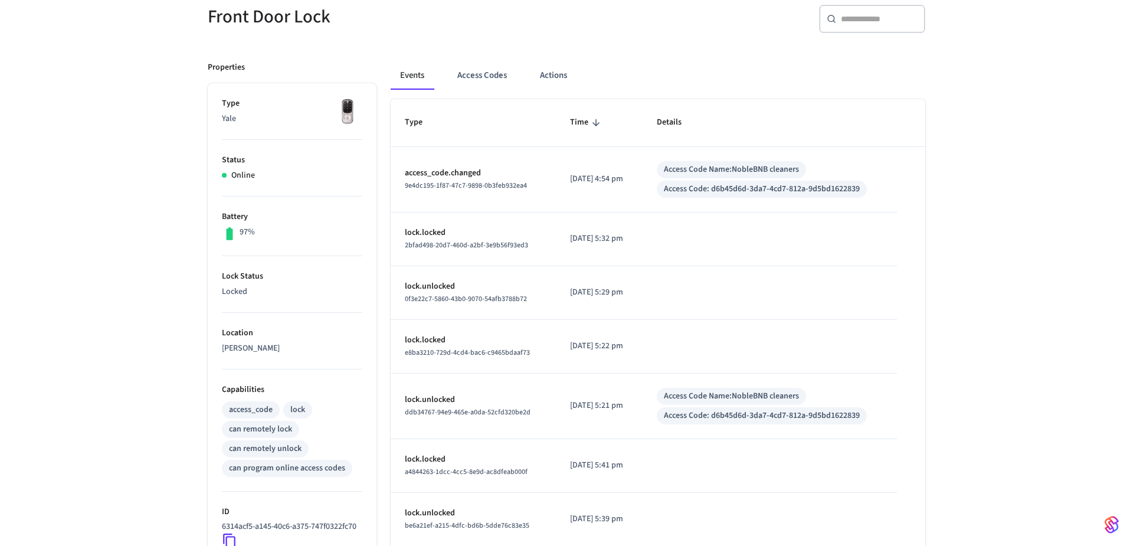
scroll to position [103, 0]
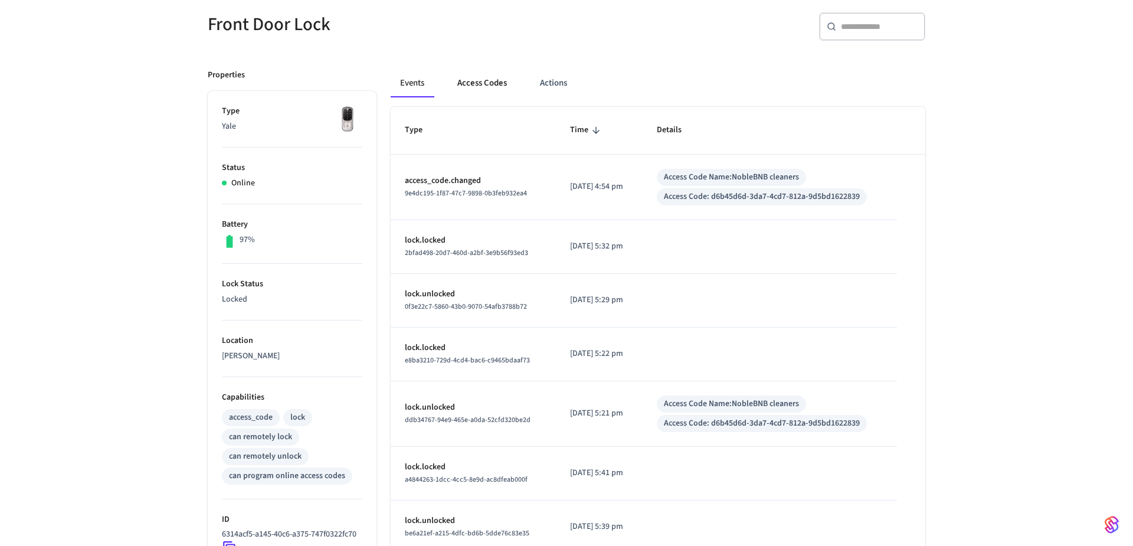
click at [477, 83] on button "Access Codes" at bounding box center [482, 83] width 68 height 28
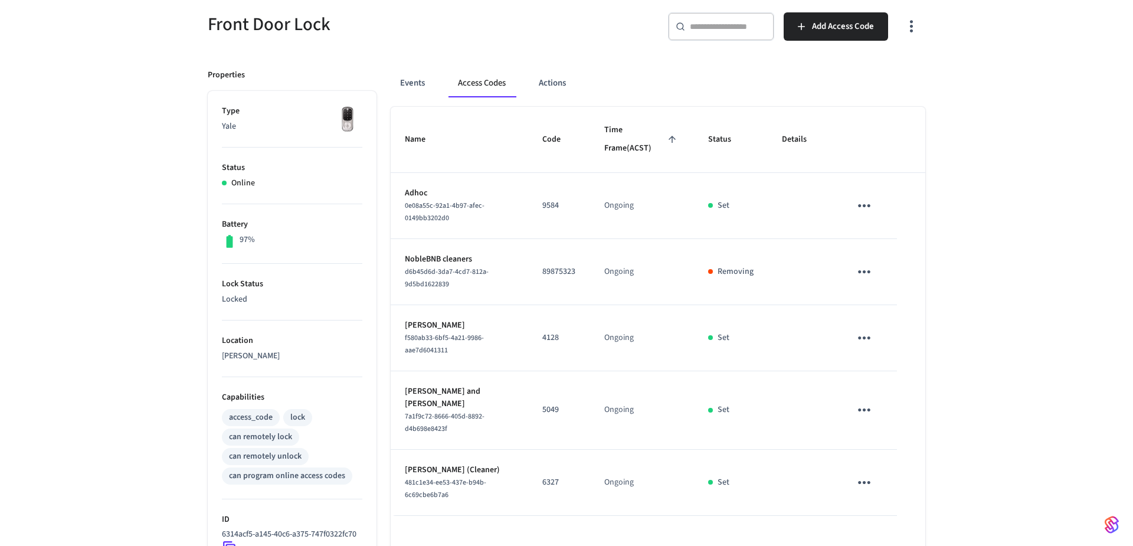
click at [866, 339] on icon "sticky table" at bounding box center [864, 338] width 18 height 18
click at [885, 368] on li "Edit" at bounding box center [892, 372] width 56 height 32
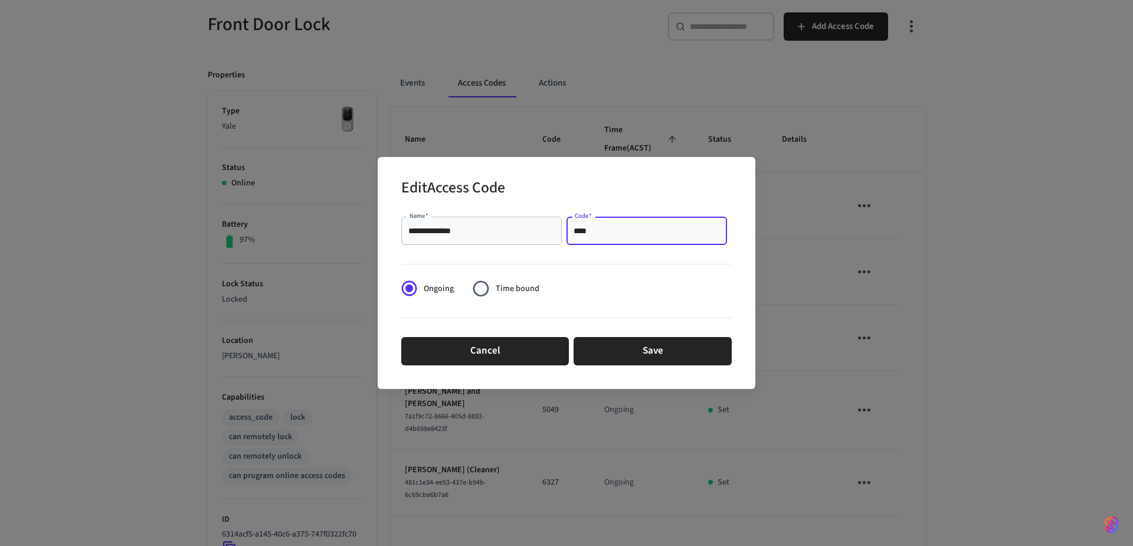
drag, startPoint x: 602, startPoint y: 231, endPoint x: 559, endPoint y: 229, distance: 43.1
click at [554, 229] on div "**********" at bounding box center [566, 231] width 330 height 38
click at [689, 347] on button "Save" at bounding box center [652, 351] width 158 height 28
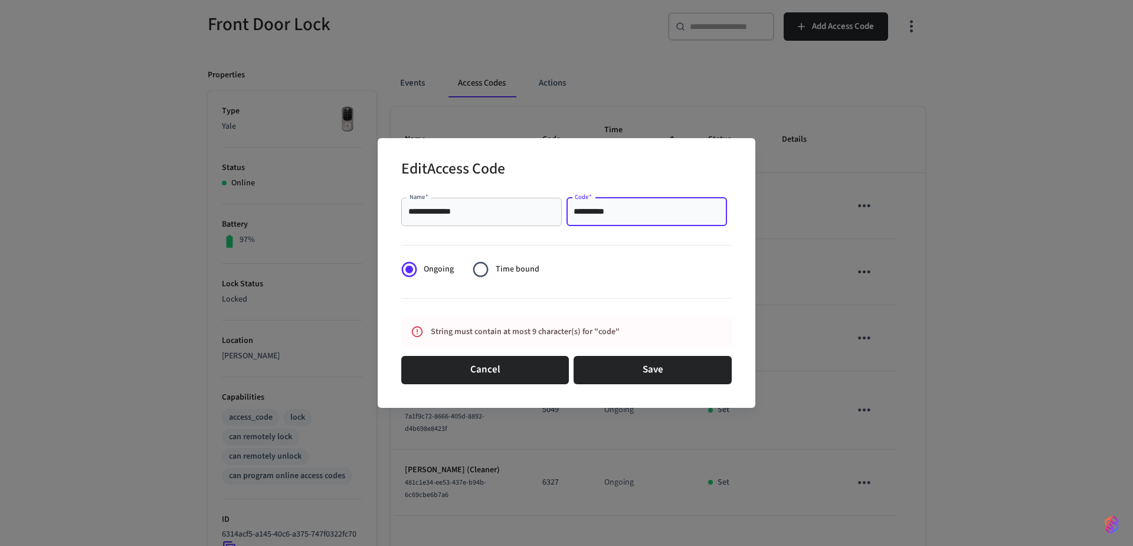
click at [671, 211] on input "**********" at bounding box center [646, 212] width 146 height 12
type input "********"
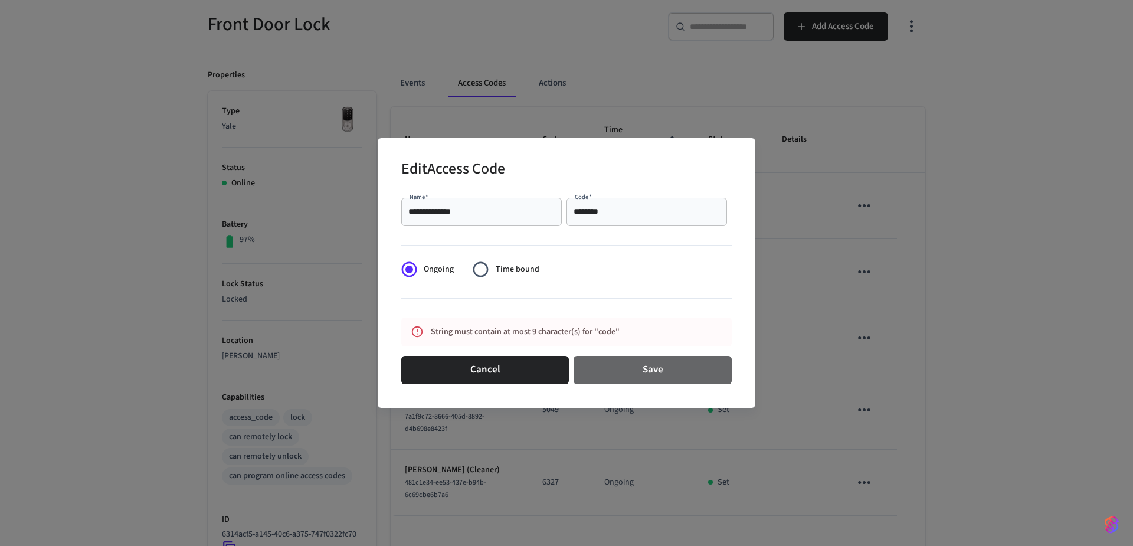
drag, startPoint x: 662, startPoint y: 370, endPoint x: 672, endPoint y: 370, distance: 10.0
click at [663, 370] on button "Save" at bounding box center [652, 370] width 158 height 28
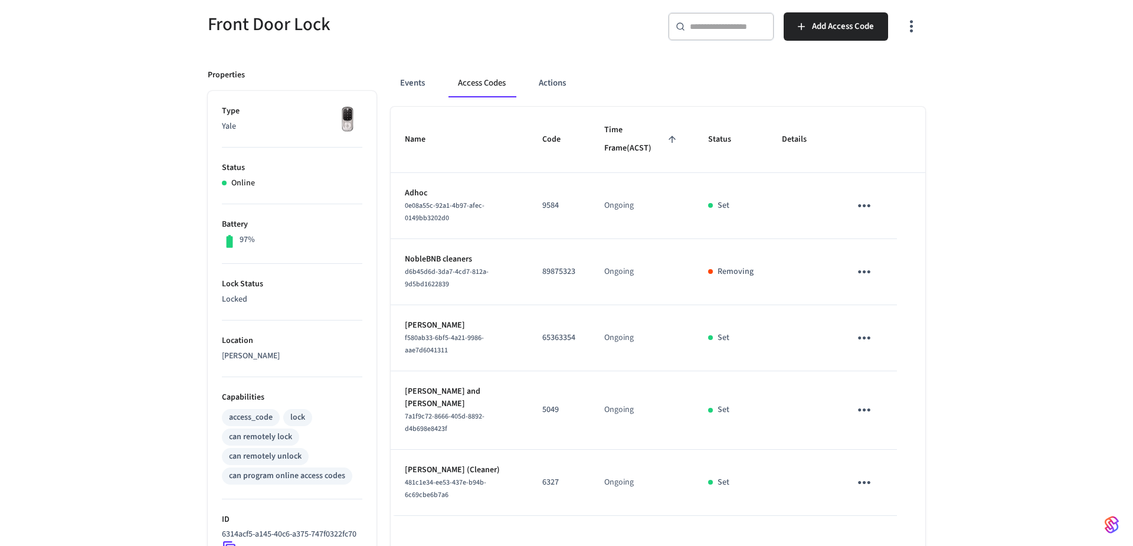
click at [865, 336] on icon "sticky table" at bounding box center [864, 338] width 18 height 18
click at [883, 406] on icon at bounding box center [878, 403] width 9 height 9
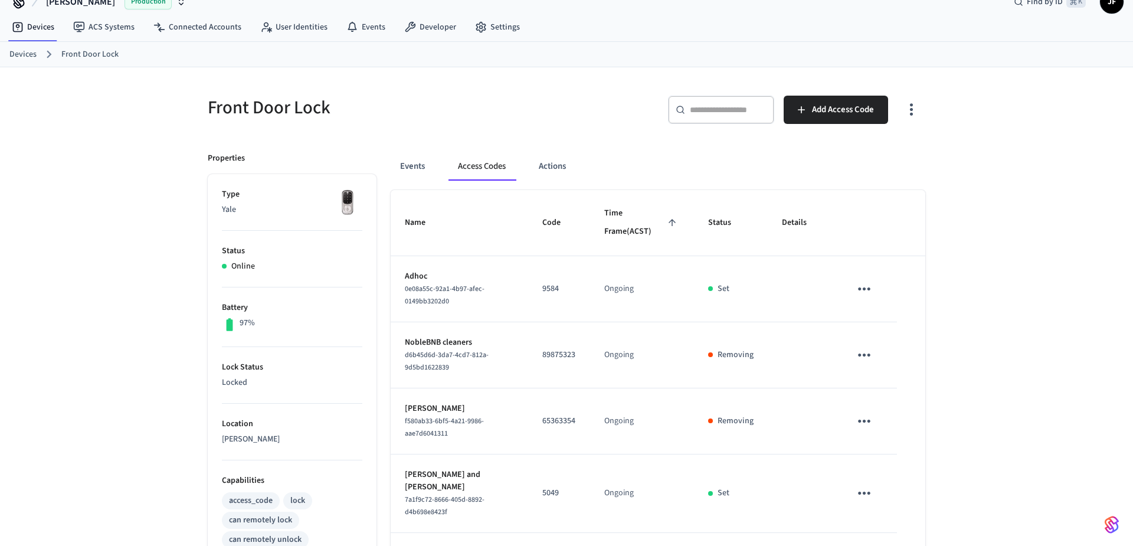
scroll to position [0, 0]
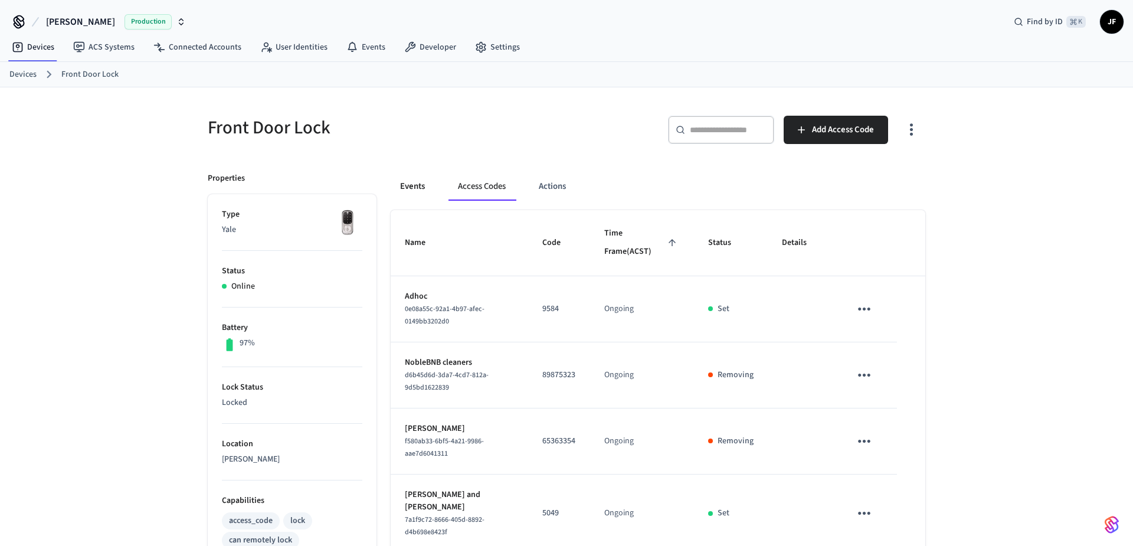
click at [415, 186] on button "Events" at bounding box center [413, 186] width 44 height 28
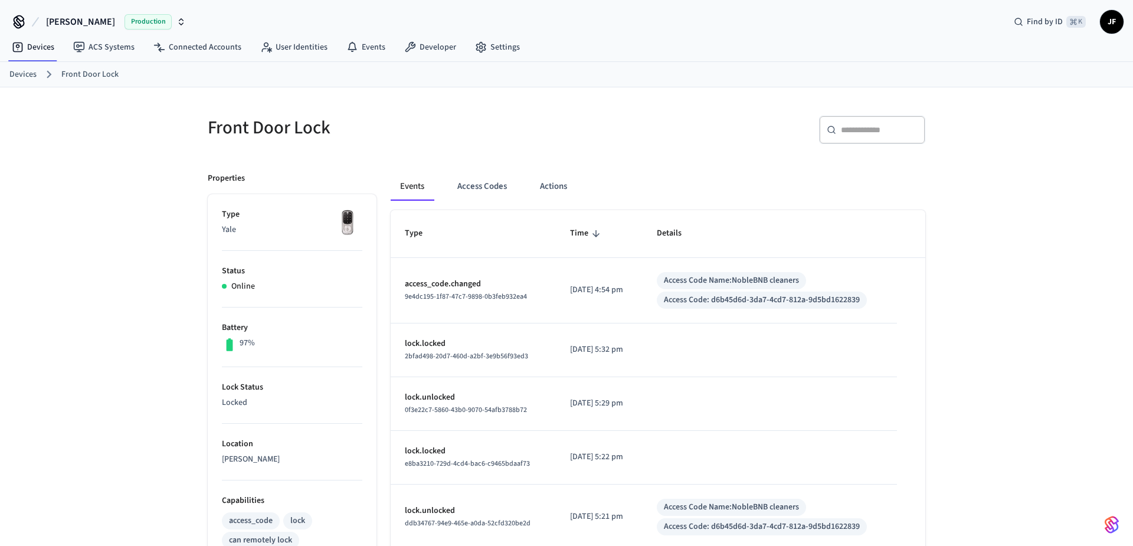
click at [38, 78] on ol "Devices Front Door Lock" at bounding box center [570, 74] width 1123 height 15
click at [30, 77] on link "Devices" at bounding box center [22, 74] width 27 height 12
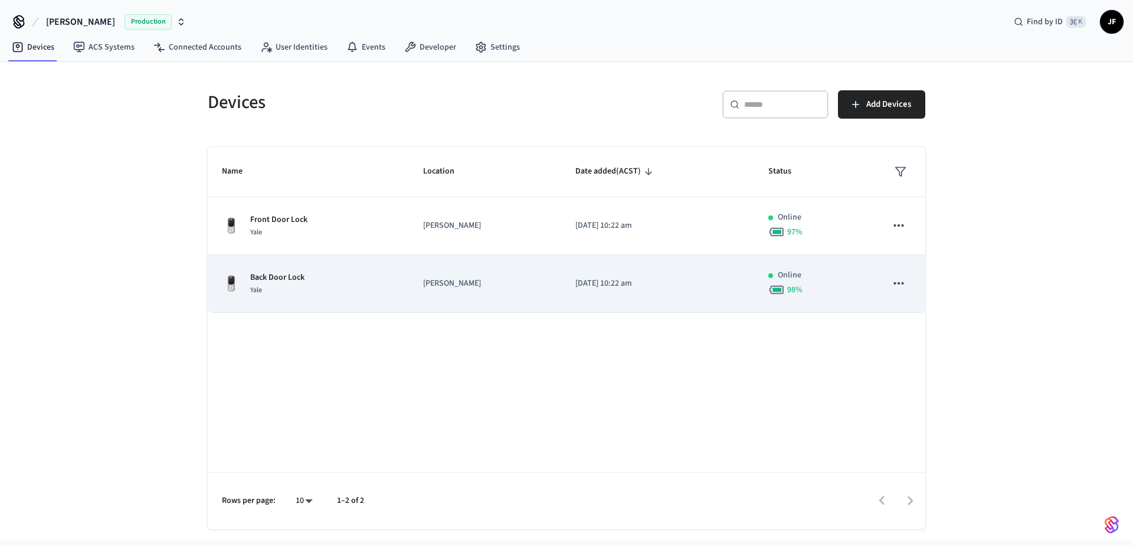
click at [304, 274] on p "Back Door Lock" at bounding box center [277, 277] width 54 height 12
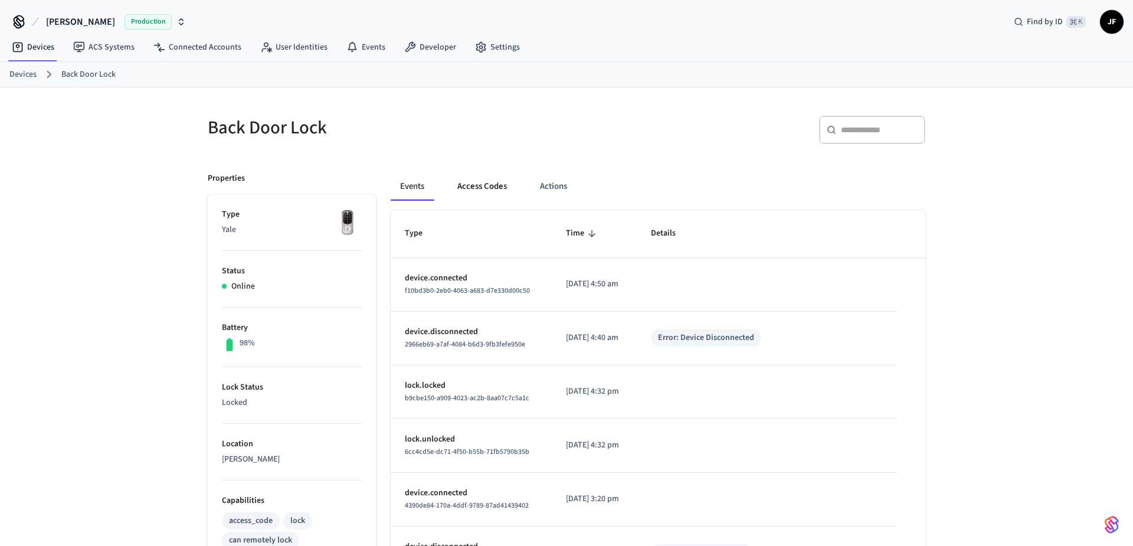
click at [477, 191] on button "Access Codes" at bounding box center [482, 186] width 68 height 28
